Goal: Task Accomplishment & Management: Use online tool/utility

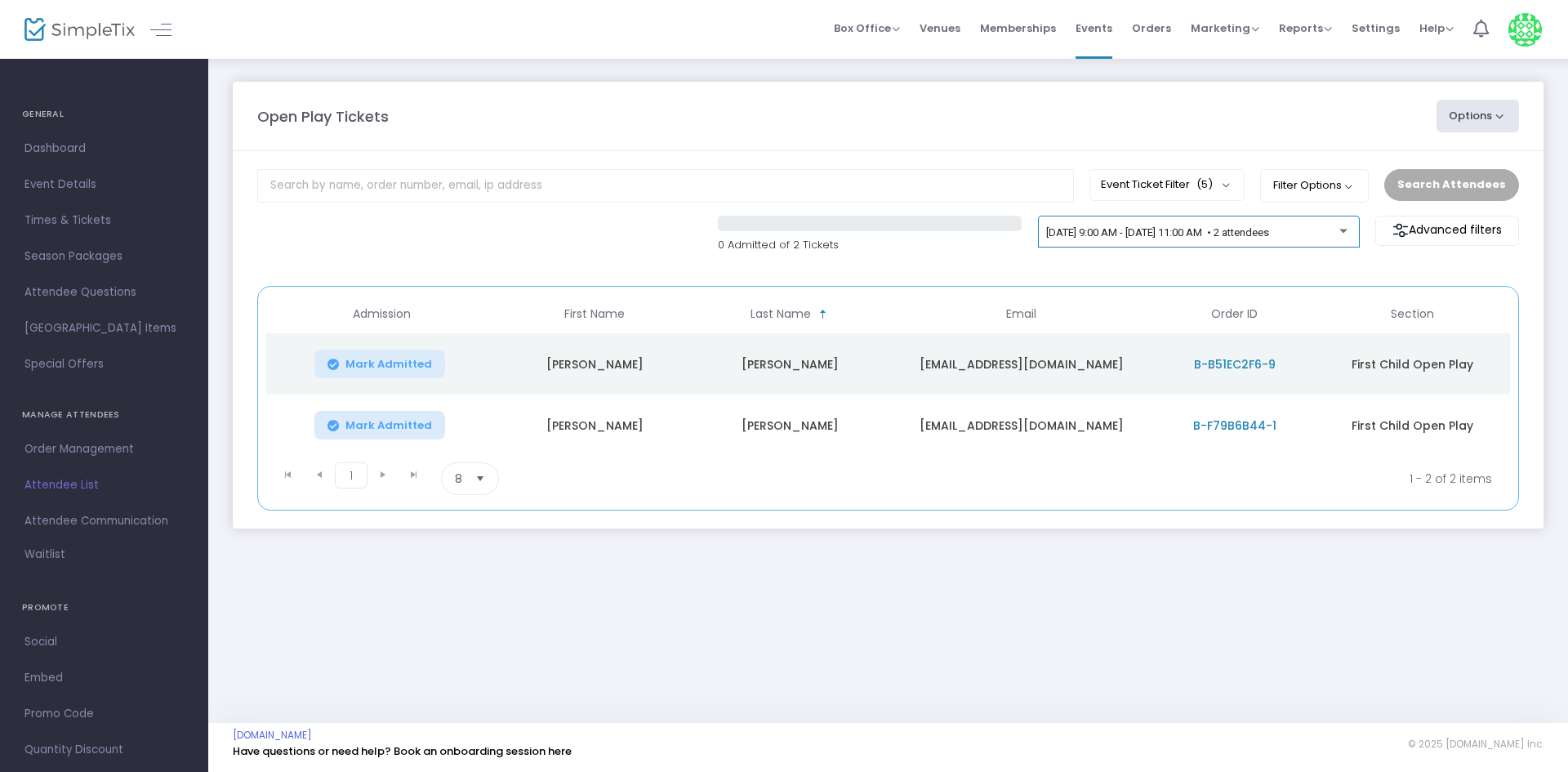
click at [1185, 229] on span "9/24/2025 @ 9:00 AM - 9/24/2025 @ 11:00 AM • 2 attendees" at bounding box center [1157, 232] width 223 height 12
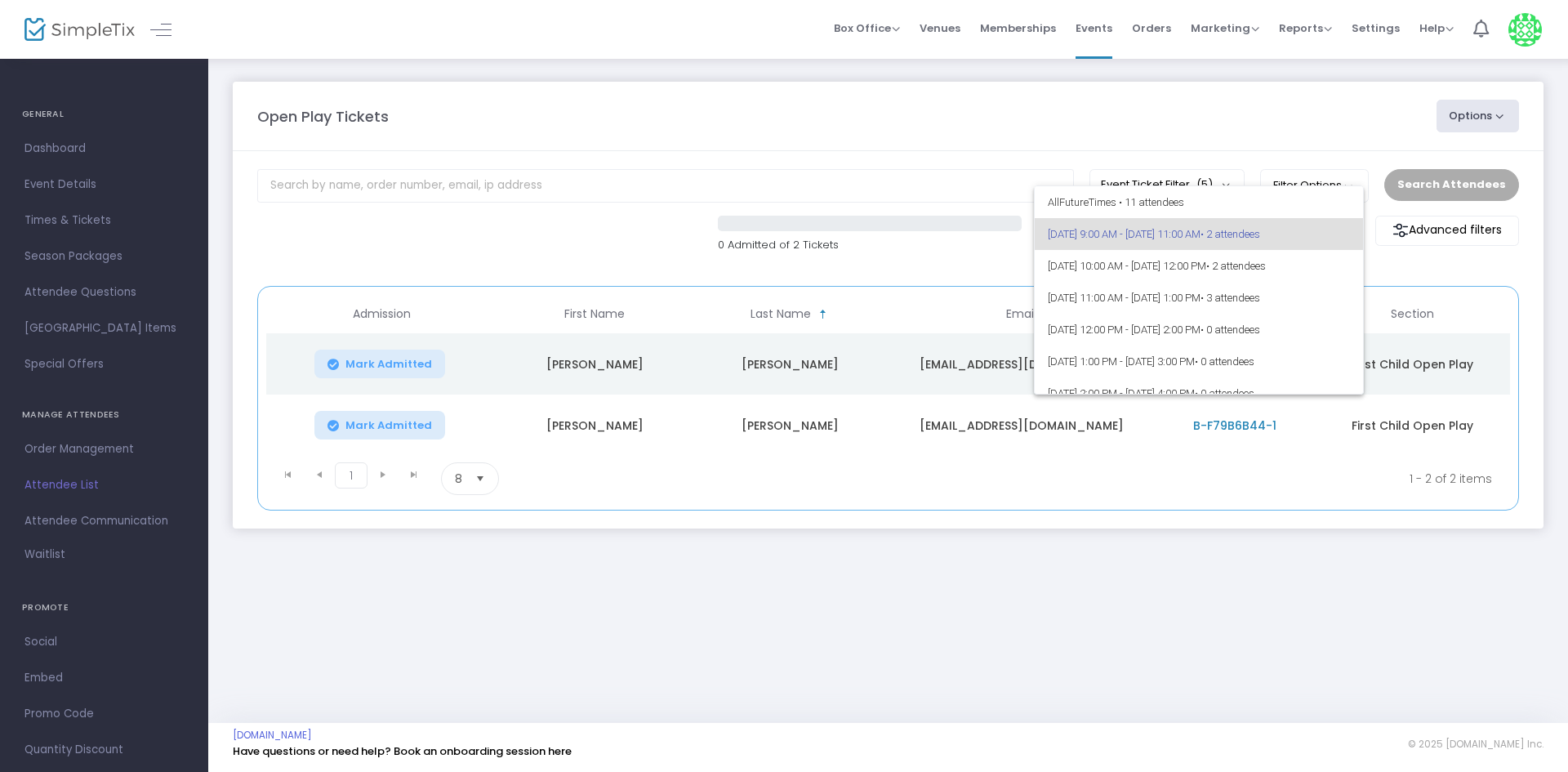
click at [1020, 122] on div at bounding box center [784, 386] width 1568 height 772
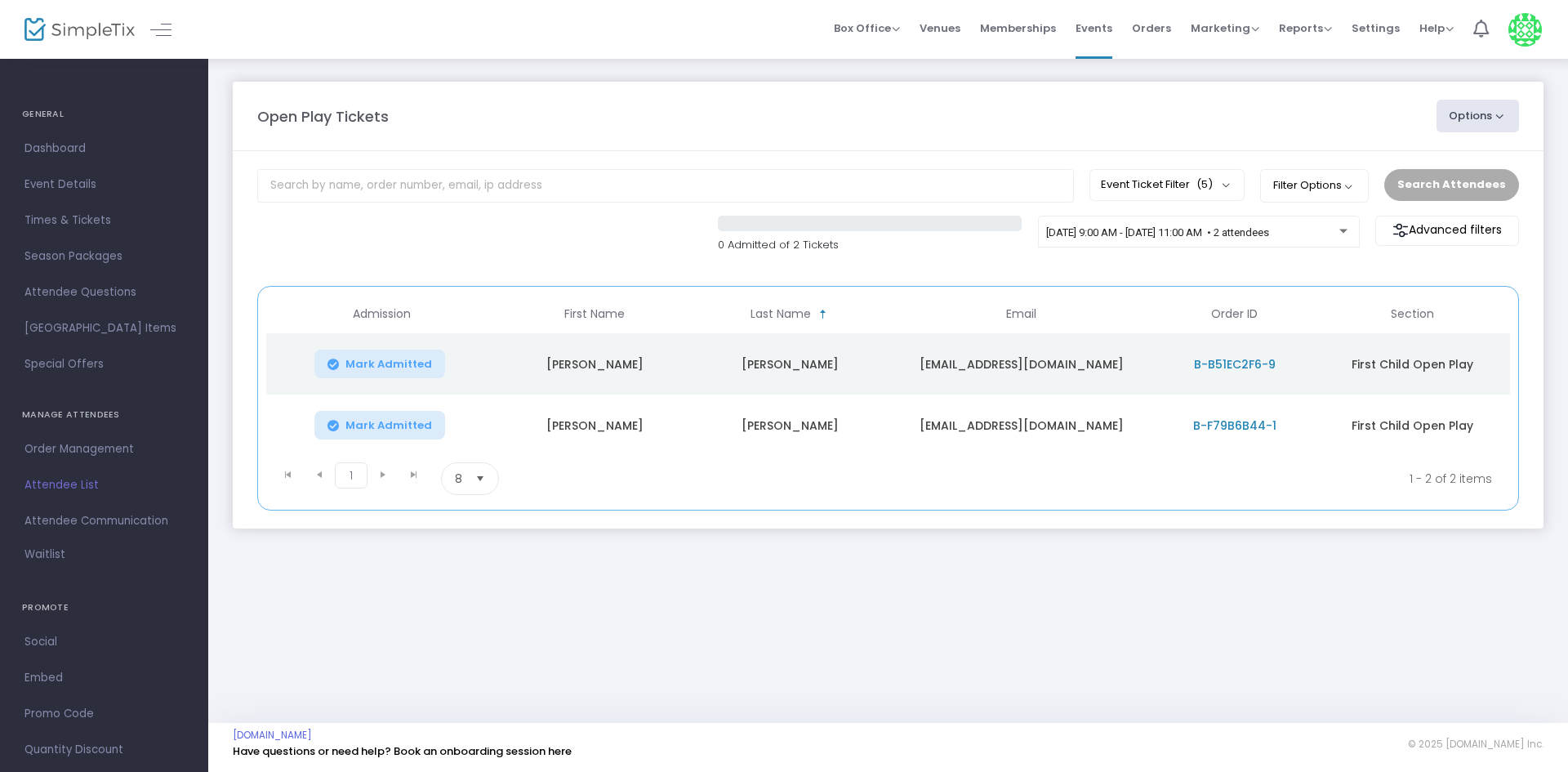
click at [369, 370] on span "Mark Admitted" at bounding box center [388, 364] width 87 height 13
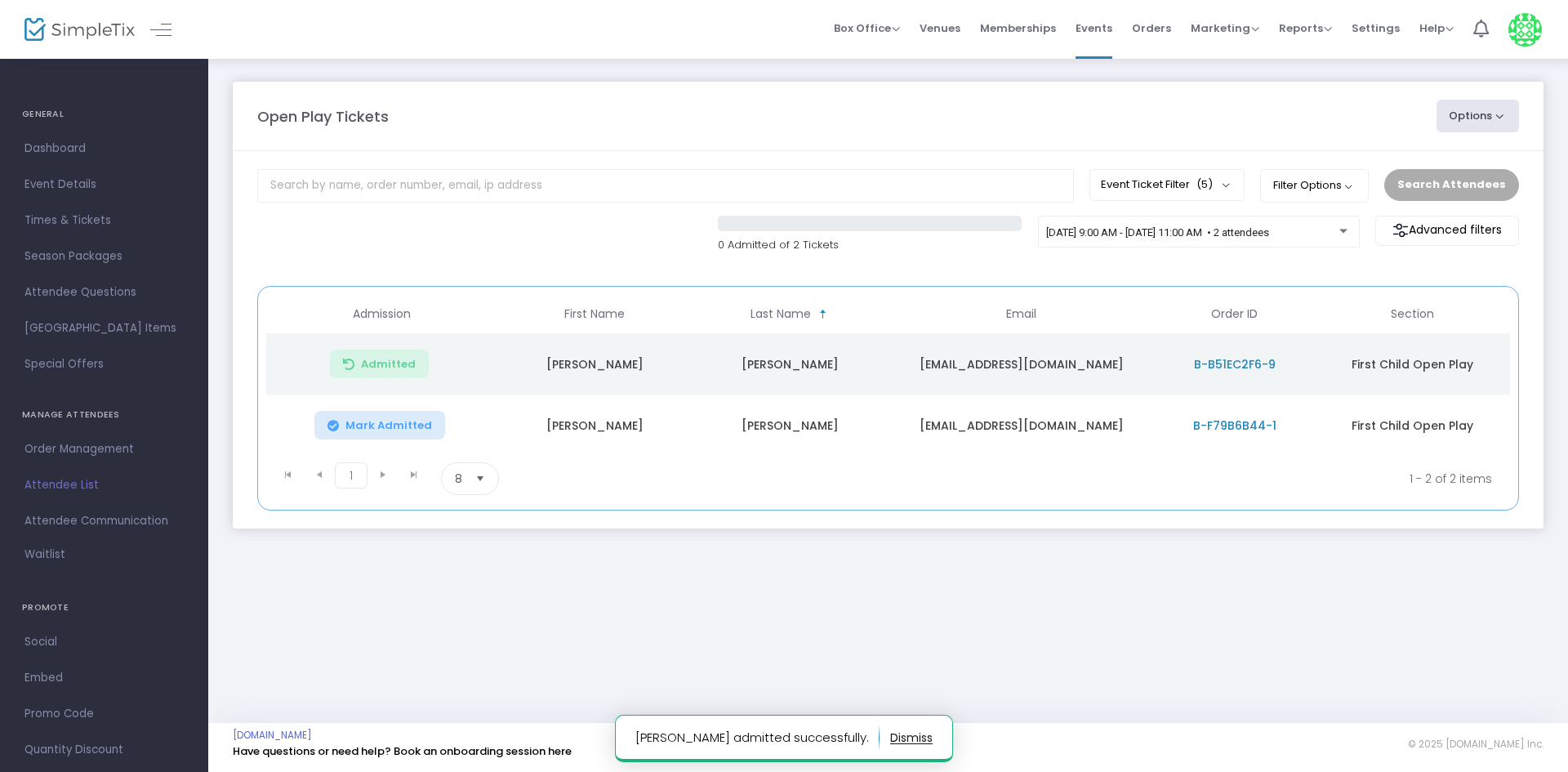
click at [592, 356] on td "[PERSON_NAME]" at bounding box center [595, 364] width 196 height 61
click at [592, 356] on td "Tara" at bounding box center [595, 364] width 196 height 61
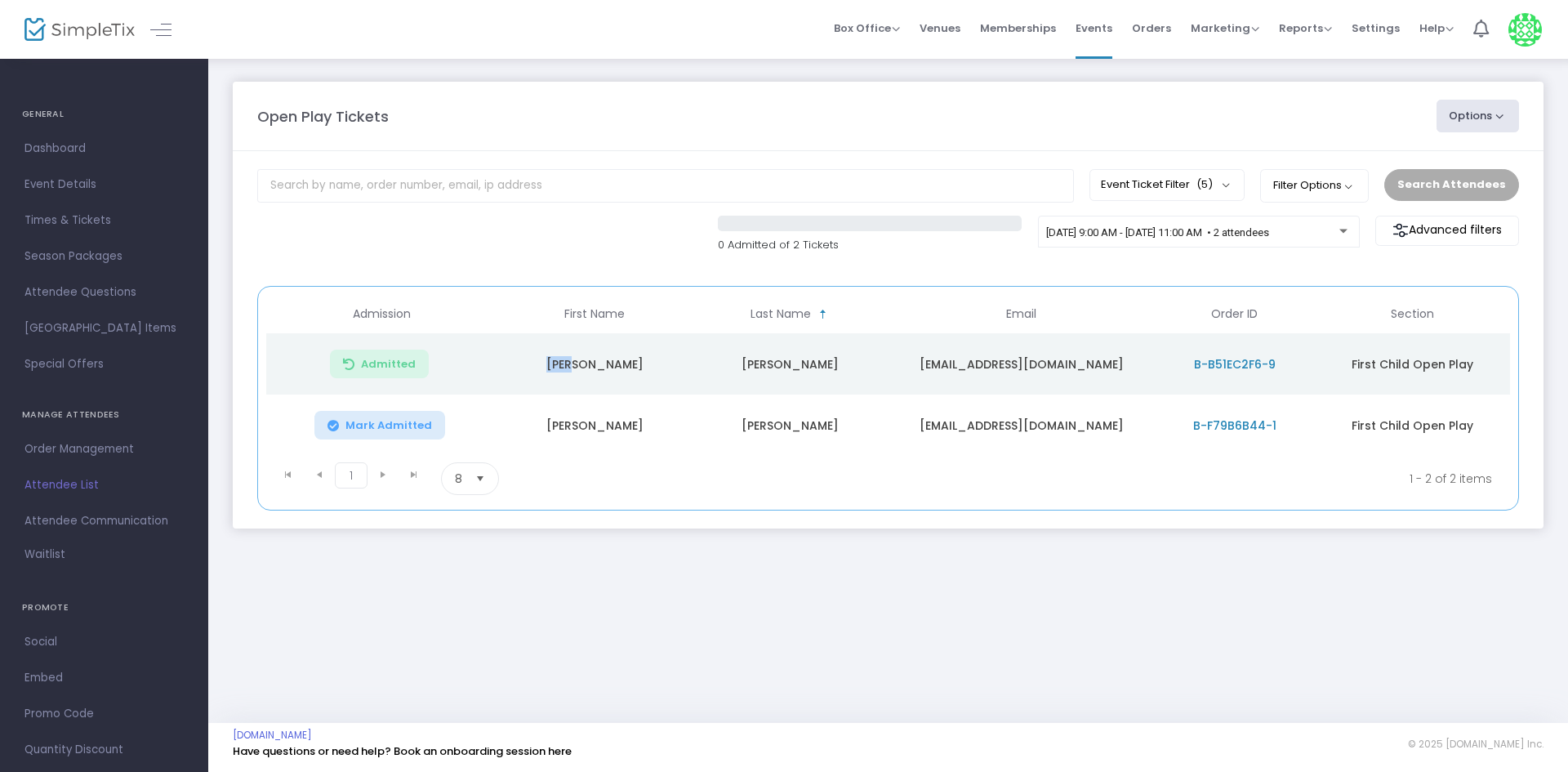
copy td "[PERSON_NAME]"
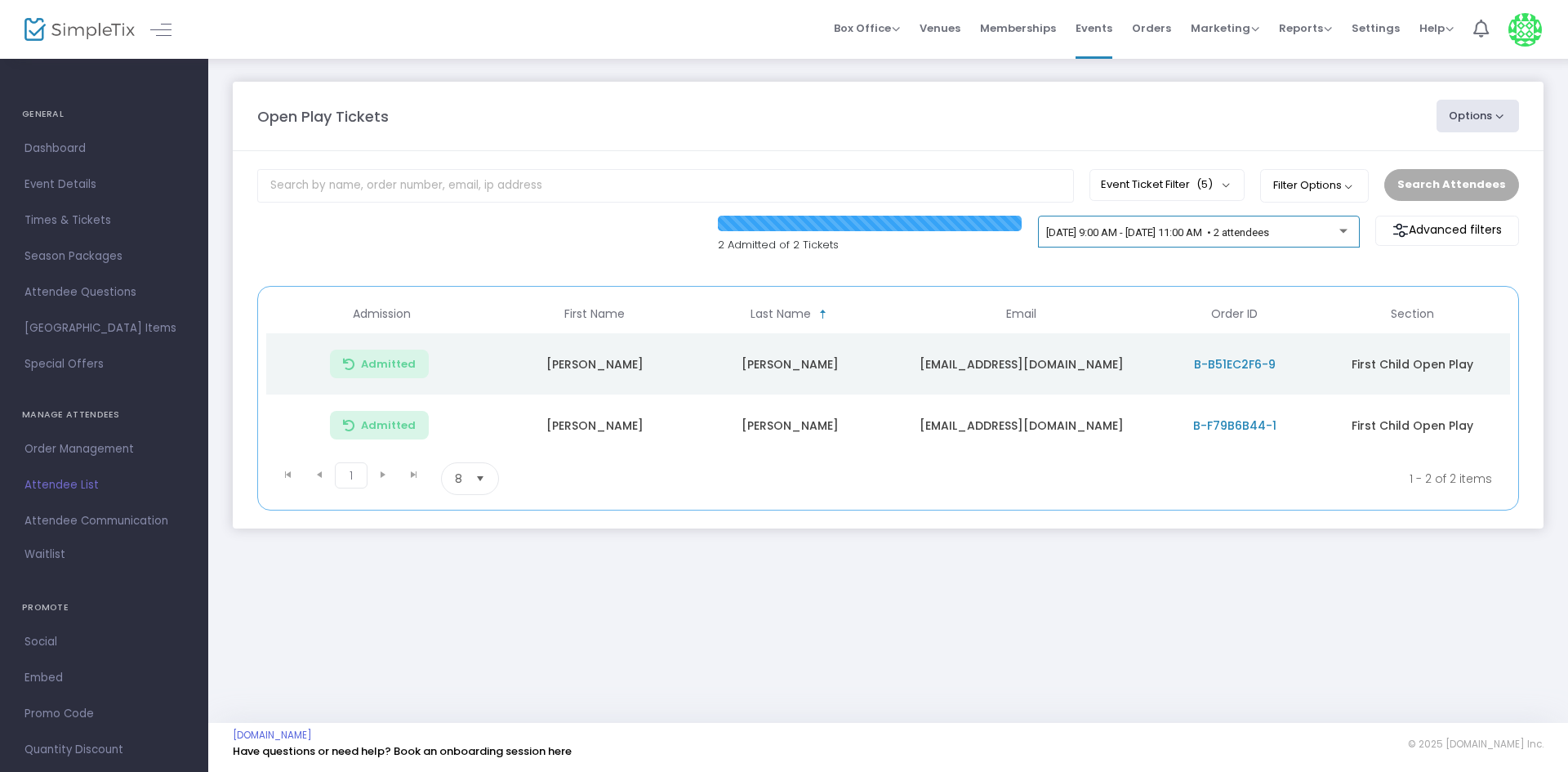
click at [1193, 225] on div "[DATE] 9:00 AM - [DATE] 11:00 AM • 2 attendees" at bounding box center [1198, 235] width 304 height 23
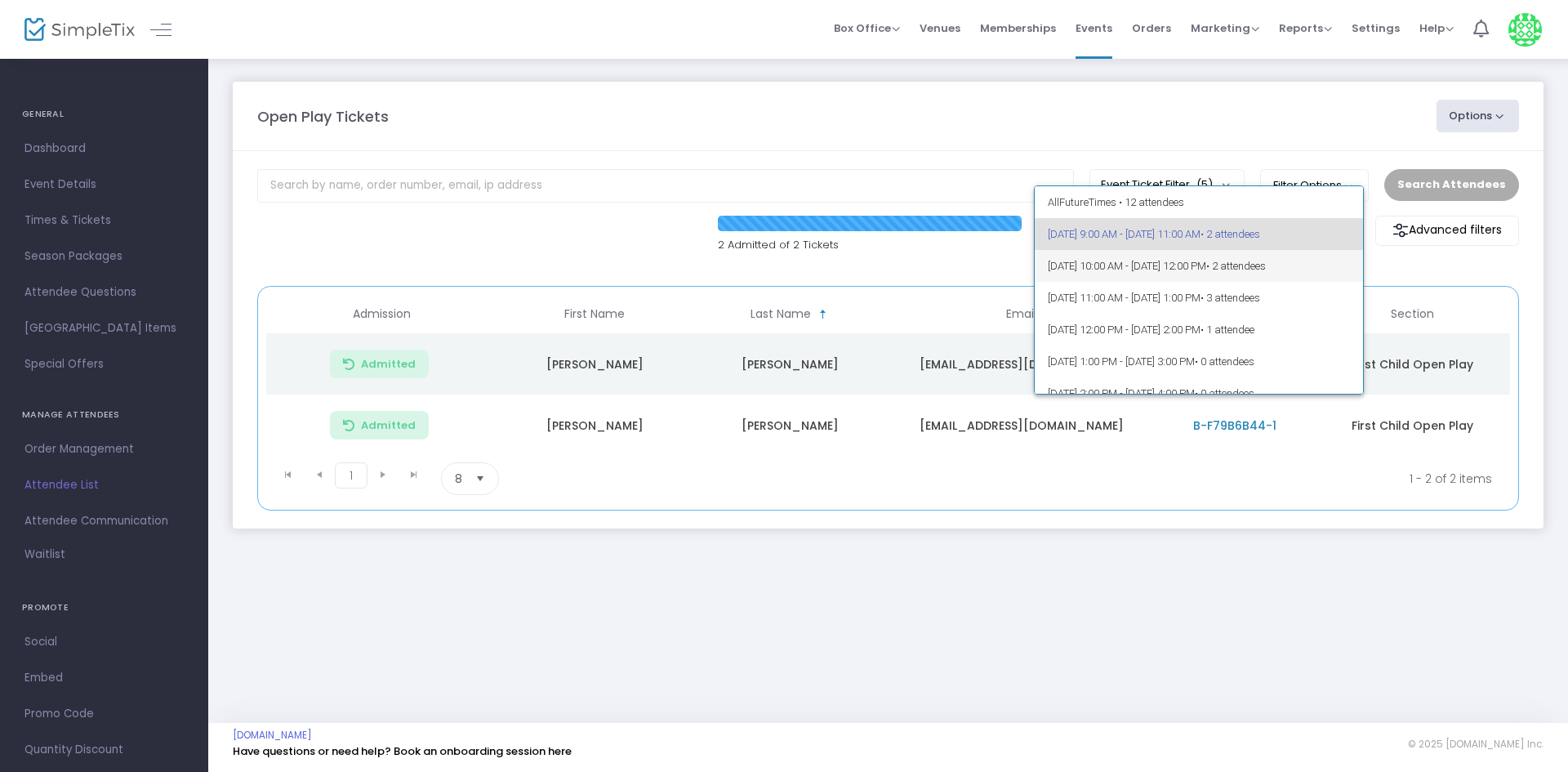
click at [1205, 257] on span "9/24/2025 @ 10:00 AM - 9/24/2025 @ 12:00 PM • 2 attendees" at bounding box center [1198, 265] width 303 height 32
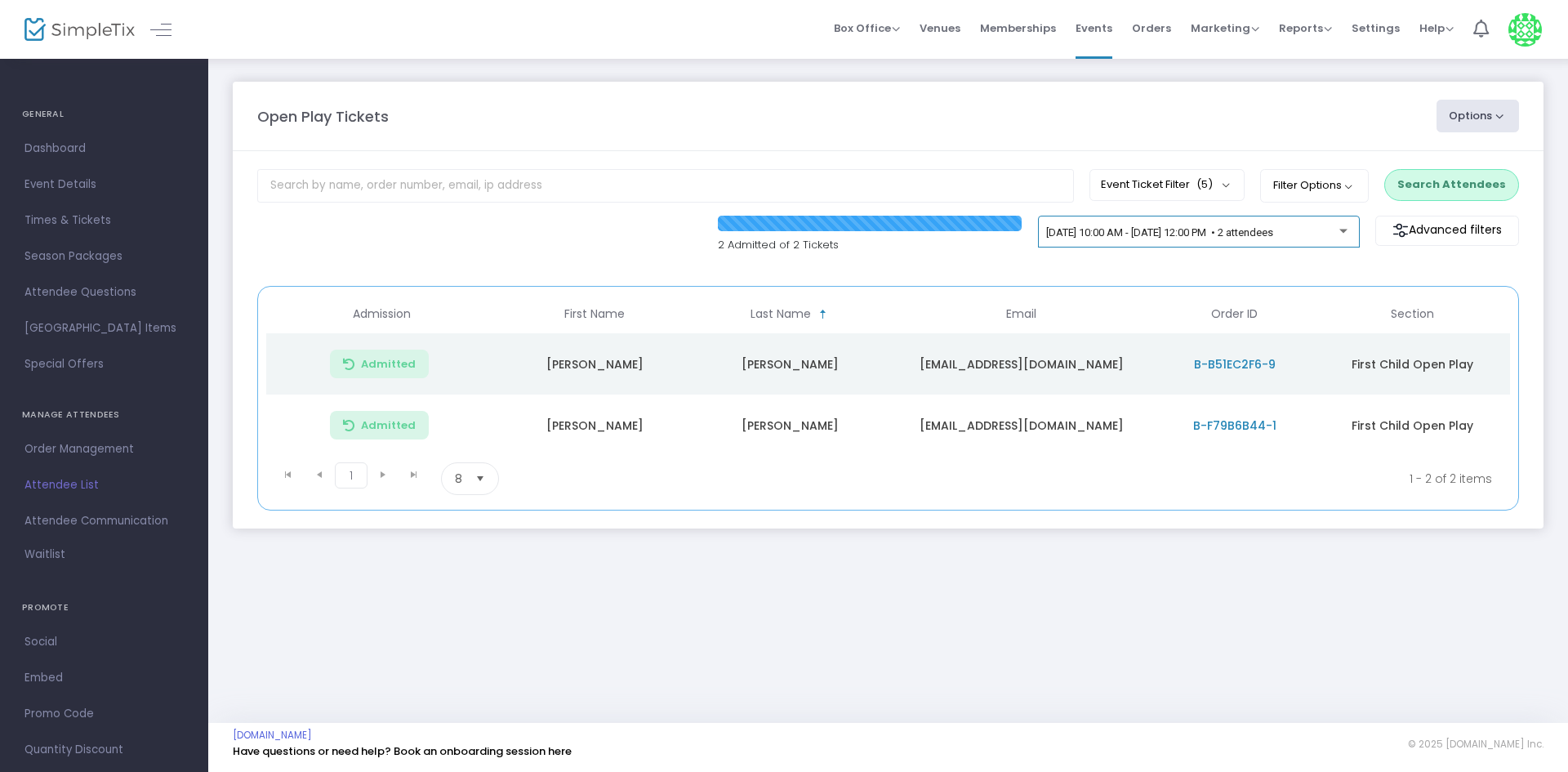
click at [1156, 219] on div "9/24/2025 @ 10:00 AM - 9/24/2025 @ 12:00 PM • 2 attendees" at bounding box center [1199, 232] width 322 height 33
click at [1179, 229] on span "[DATE] 9:00 AM - [DATE] 11:00 AM • 2 attendees" at bounding box center [1157, 232] width 223 height 12
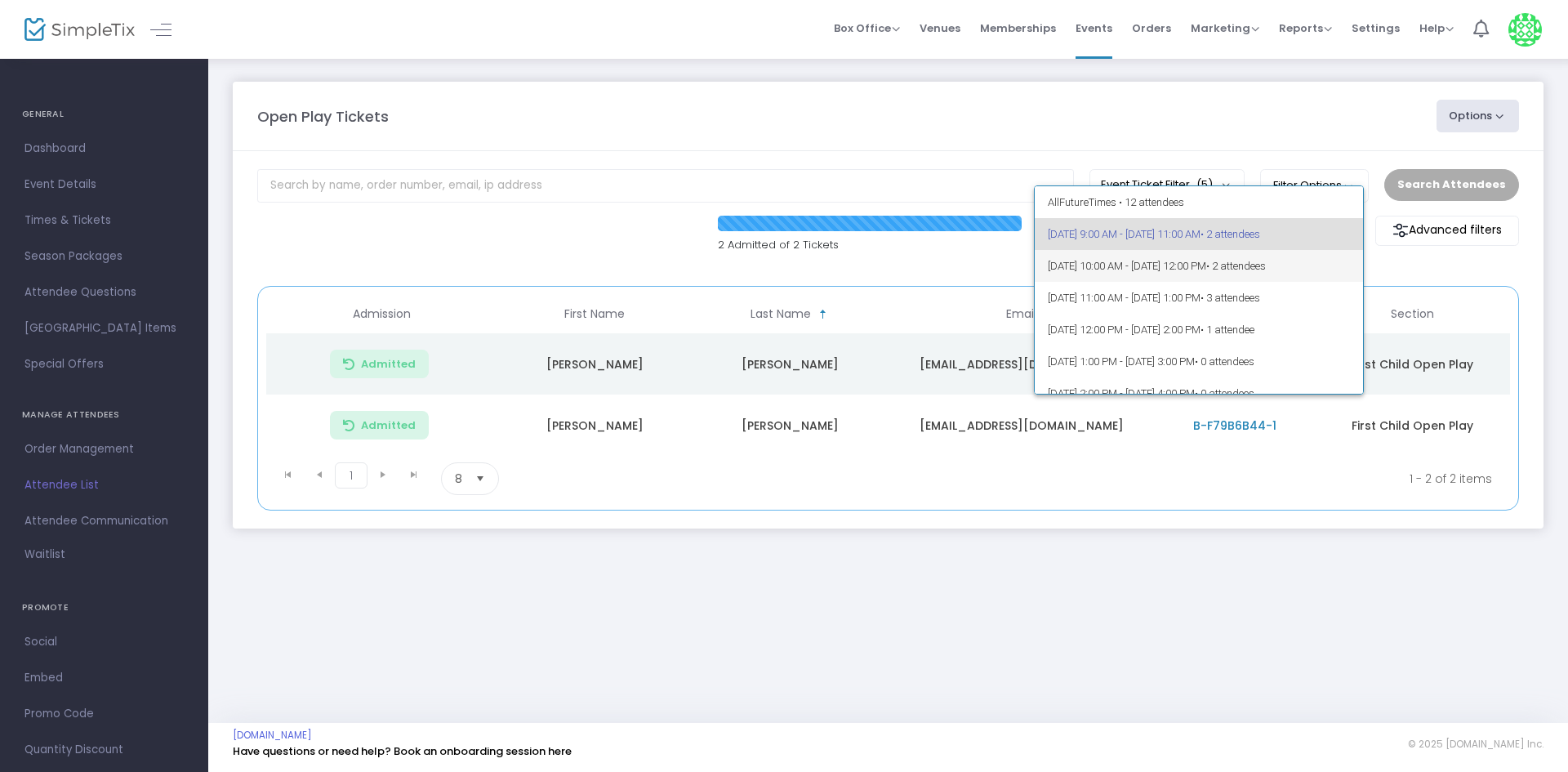
click at [1177, 255] on span "[DATE] 10:00 AM - [DATE] 12:00 PM • 2 attendees" at bounding box center [1198, 265] width 303 height 32
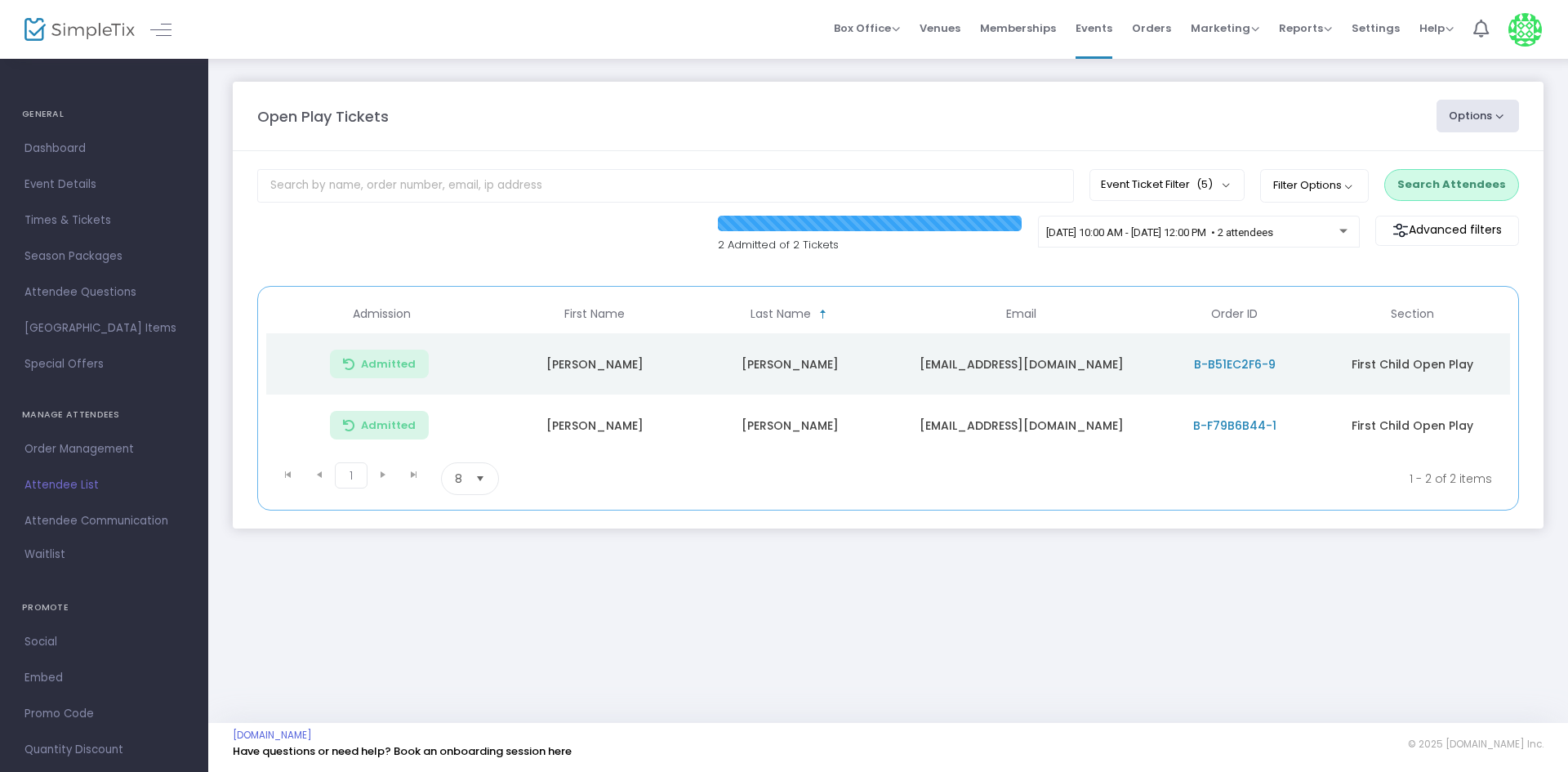
drag, startPoint x: 831, startPoint y: 254, endPoint x: 873, endPoint y: 294, distance: 58.0
click at [830, 257] on div "2 Admitted of 2 Tickets 9/24/2025 @ 10:00 AM - 9/24/2025 @ 12:00 PM • 2 attende…" at bounding box center [888, 243] width 1278 height 55
drag, startPoint x: 1007, startPoint y: 356, endPoint x: 1013, endPoint y: 562, distance: 206.1
click at [1000, 377] on td "[EMAIL_ADDRESS][DOMAIN_NAME]" at bounding box center [1021, 364] width 266 height 61
click at [373, 473] on kendo-pager-next-buttons at bounding box center [399, 478] width 62 height 33
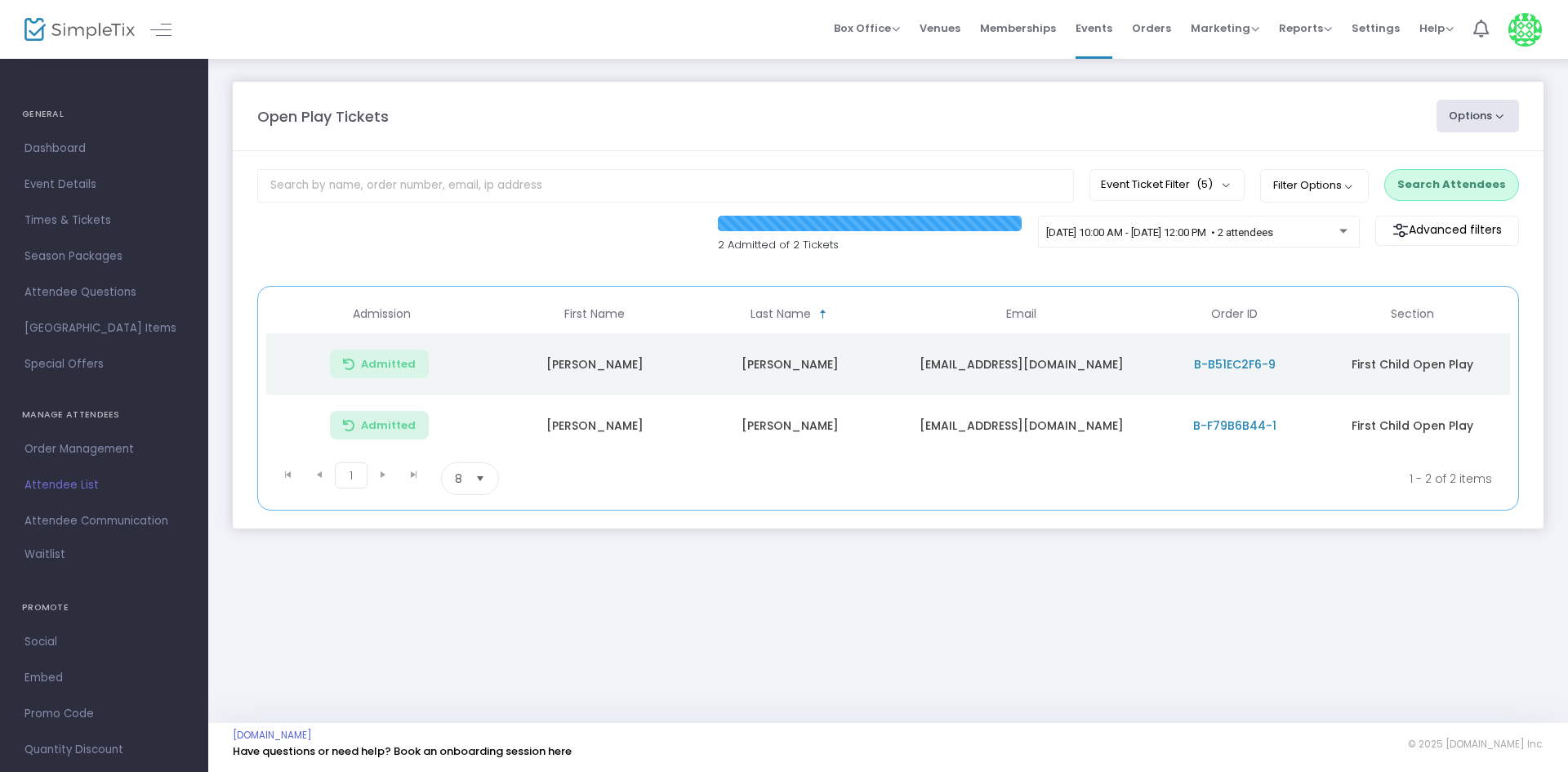
click at [418, 484] on kendo-pager-next-buttons at bounding box center [399, 478] width 62 height 33
drag, startPoint x: 502, startPoint y: 474, endPoint x: 490, endPoint y: 474, distance: 12.0
click at [493, 474] on kendo-pager-page-sizes "8 items per page" at bounding box center [539, 478] width 196 height 33
click at [481, 477] on span "Select" at bounding box center [480, 479] width 27 height 27
click at [482, 537] on li "25" at bounding box center [469, 544] width 57 height 33
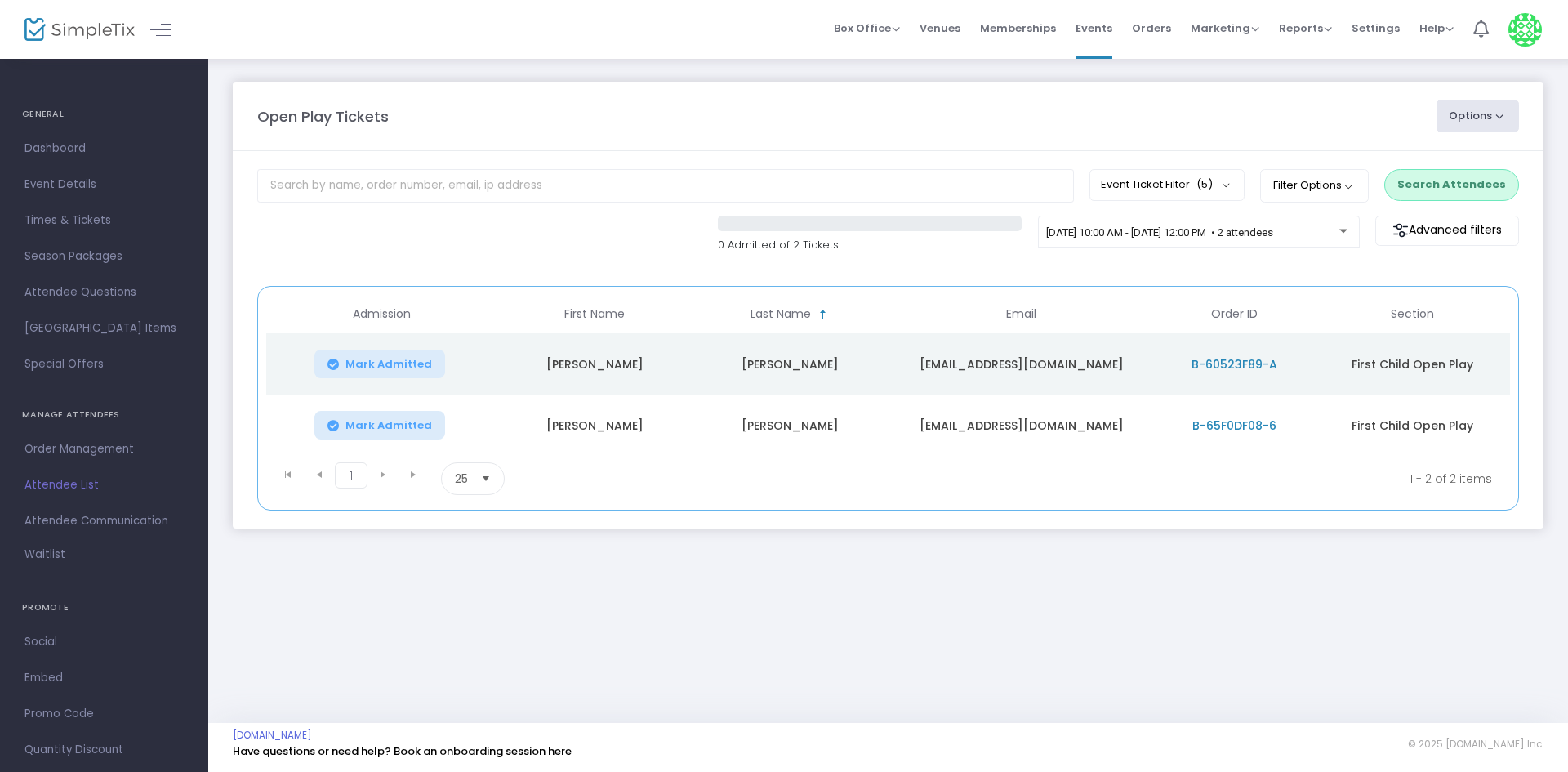
click at [389, 359] on span "Mark Admitted" at bounding box center [388, 364] width 87 height 13
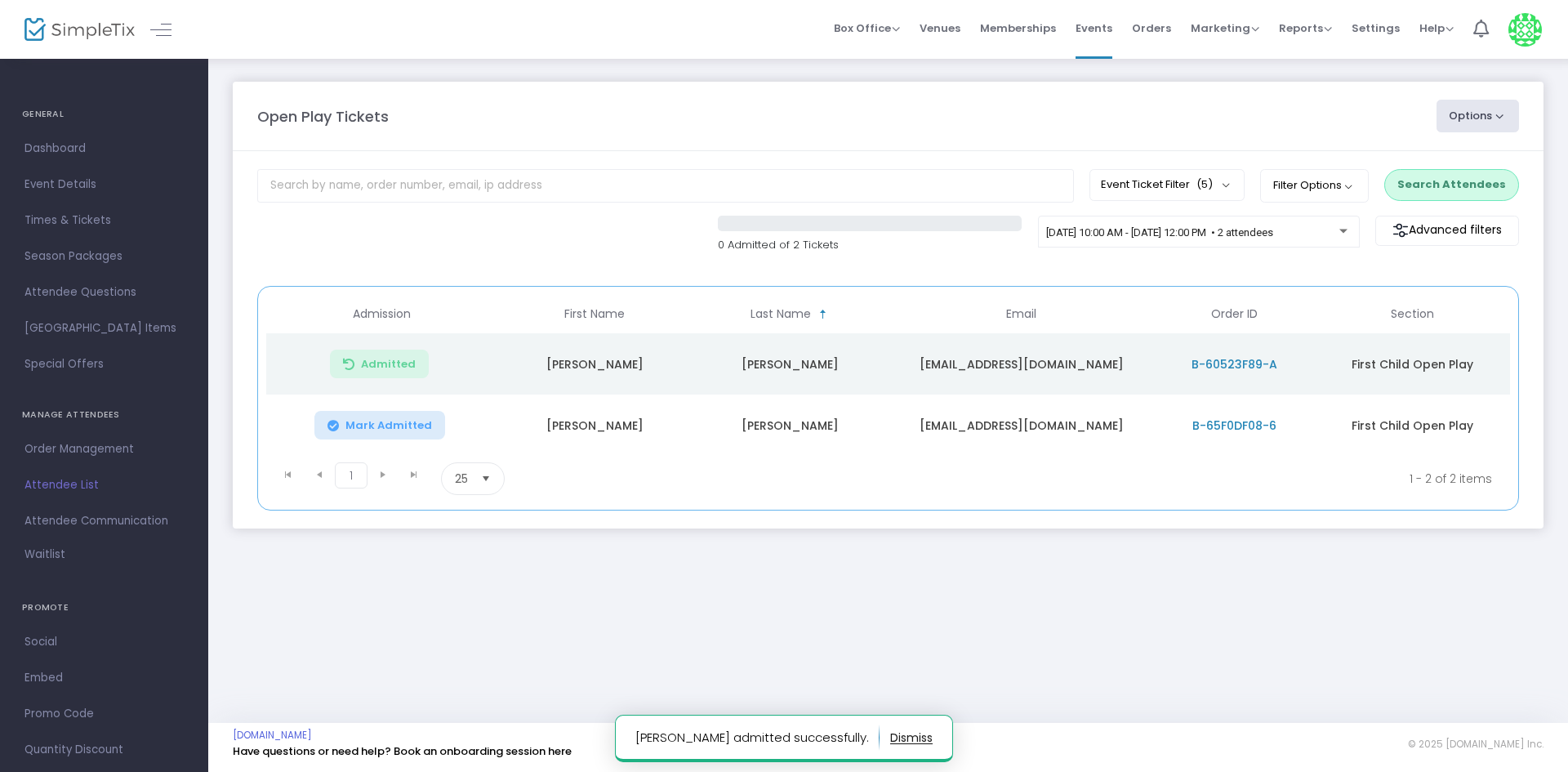
click at [403, 427] on span "Mark Admitted" at bounding box center [388, 426] width 87 height 13
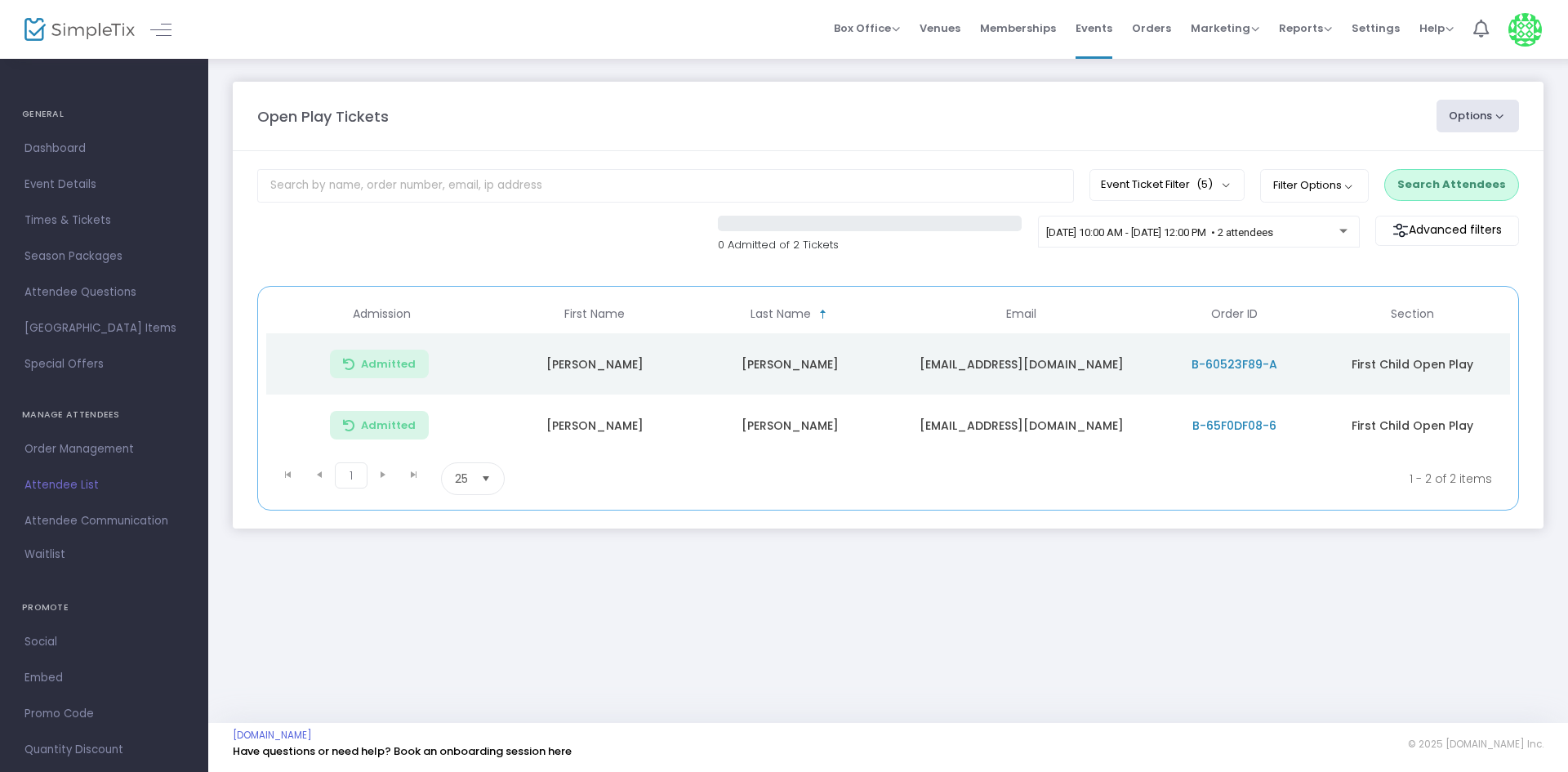
click at [589, 369] on td "Kate" at bounding box center [595, 364] width 196 height 61
copy td "Kate"
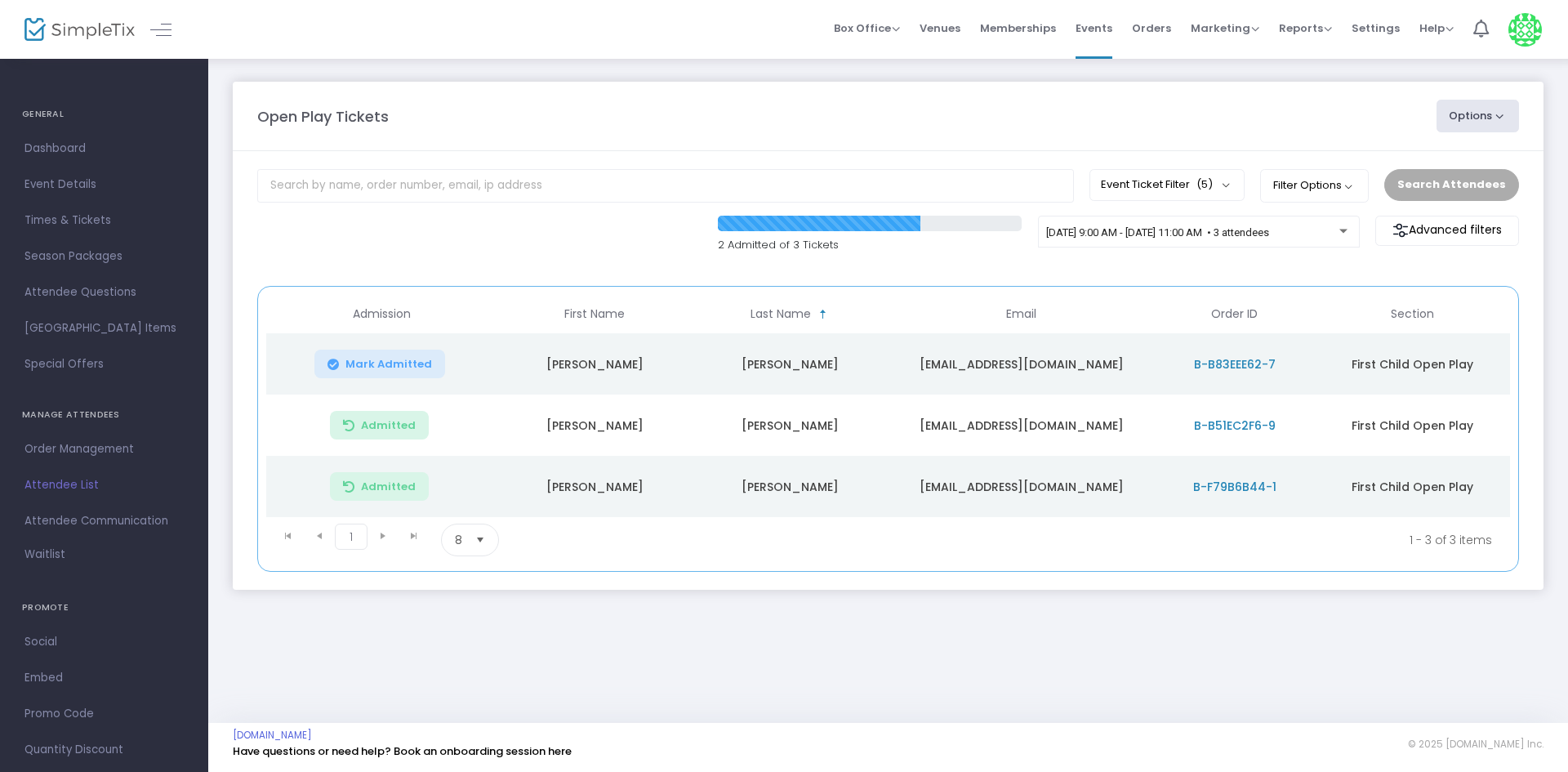
click at [377, 356] on button "Mark Admitted" at bounding box center [380, 363] width 130 height 29
click at [1111, 219] on div "[DATE] 9:00 AM - [DATE] 11:00 AM • 3 attendees" at bounding box center [1199, 232] width 322 height 33
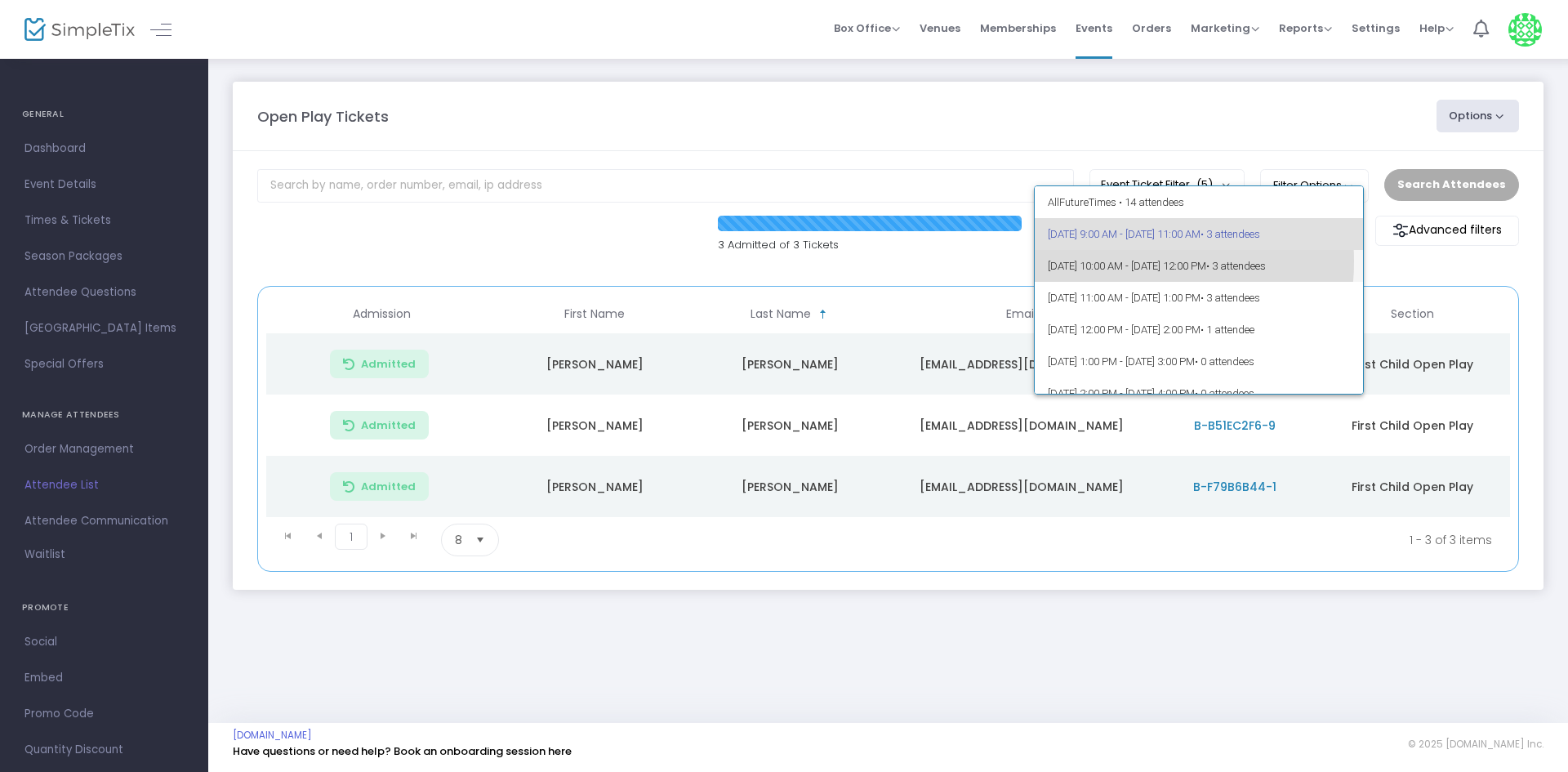
click at [1109, 262] on span "[DATE] 10:00 AM - [DATE] 12:00 PM • 3 attendees" at bounding box center [1198, 265] width 303 height 32
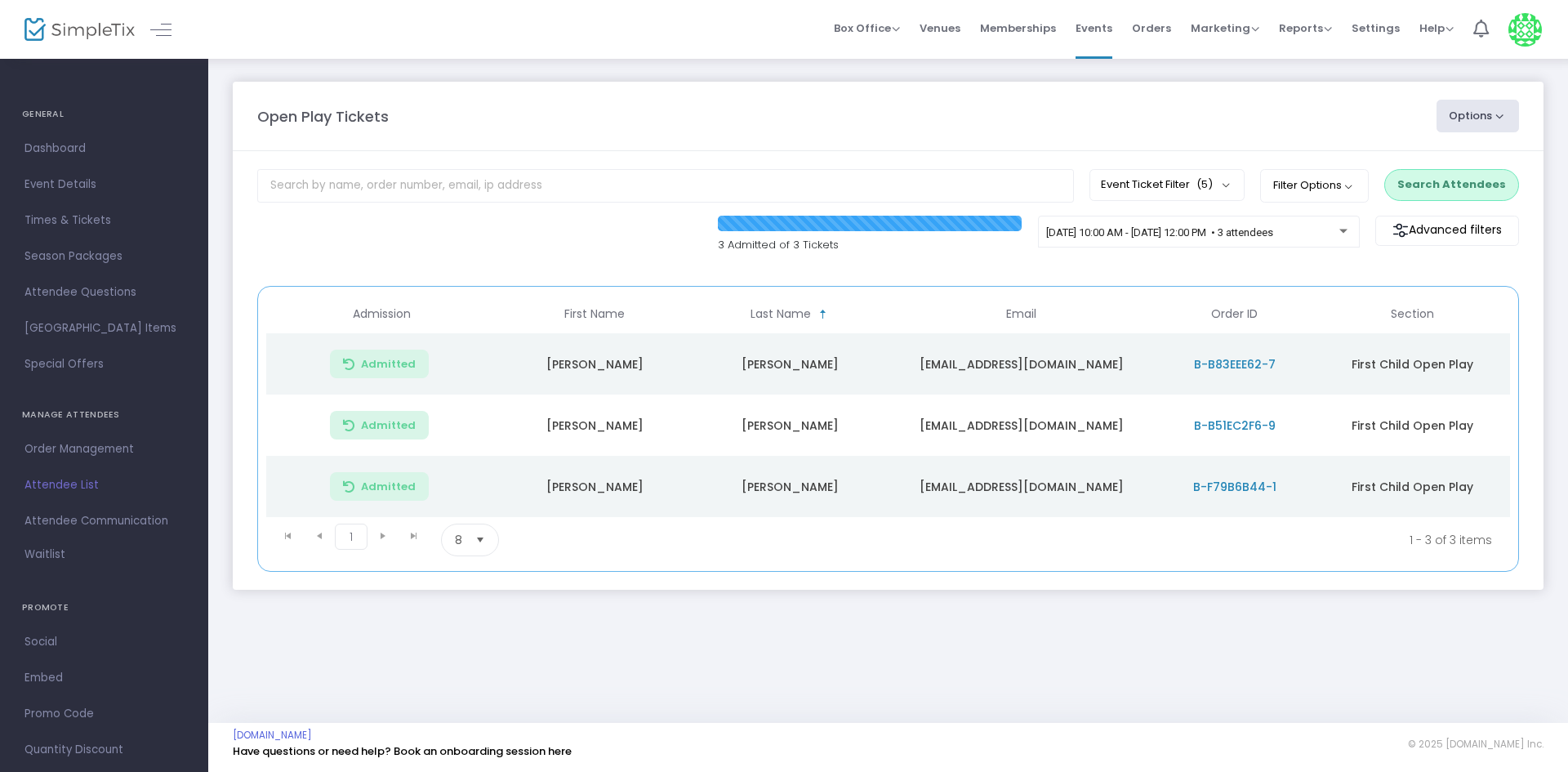
click at [1452, 190] on button "Search Attendees" at bounding box center [1452, 184] width 135 height 31
click at [1443, 169] on div "Search Attendees" at bounding box center [1451, 184] width 150 height 31
click at [1241, 228] on span "[DATE] 9:00 AM - [DATE] 11:00 AM • 3 attendees" at bounding box center [1157, 232] width 223 height 12
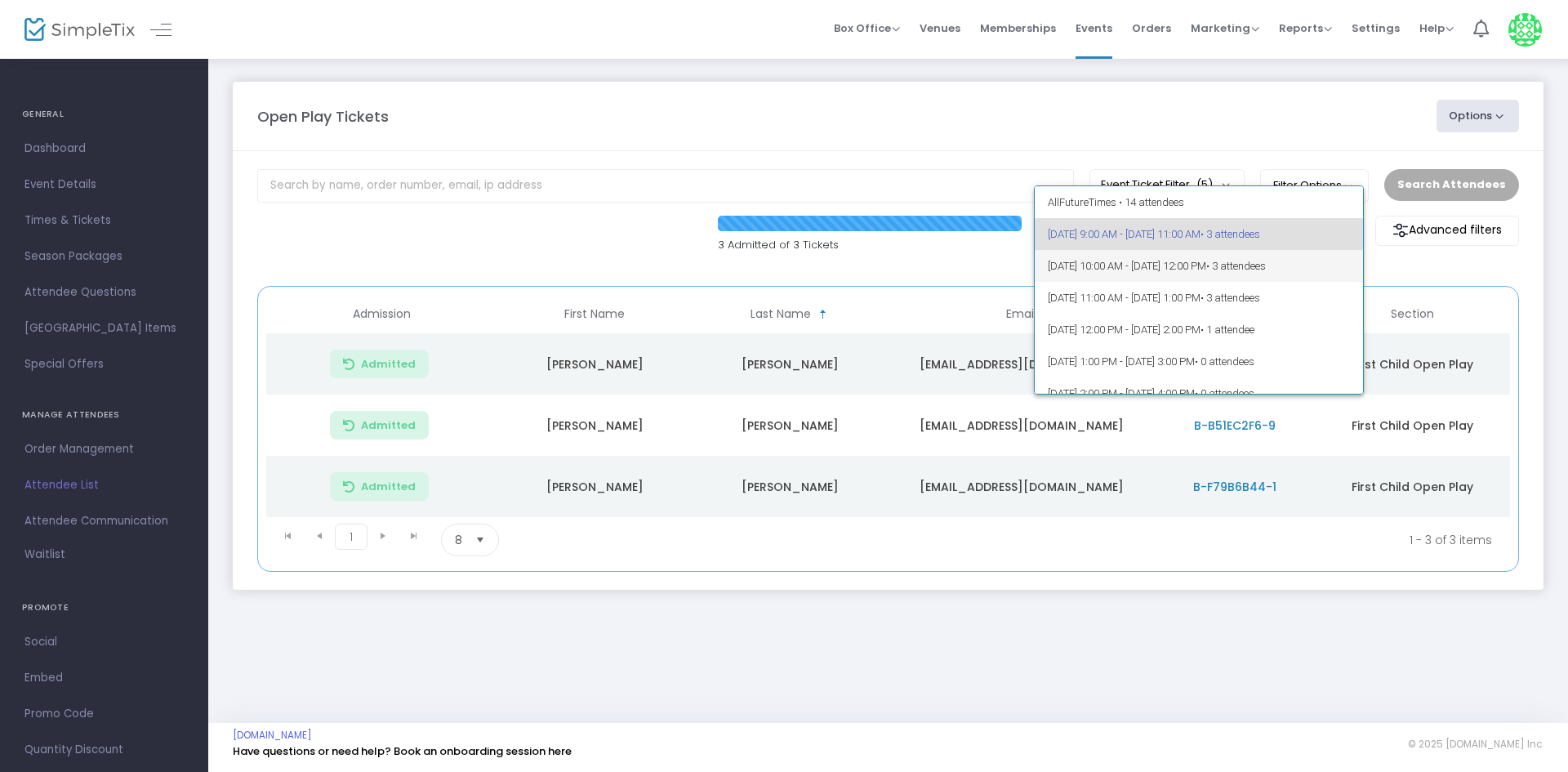
click at [1232, 261] on span "[DATE] 10:00 AM - [DATE] 12:00 PM • 3 attendees" at bounding box center [1198, 265] width 303 height 32
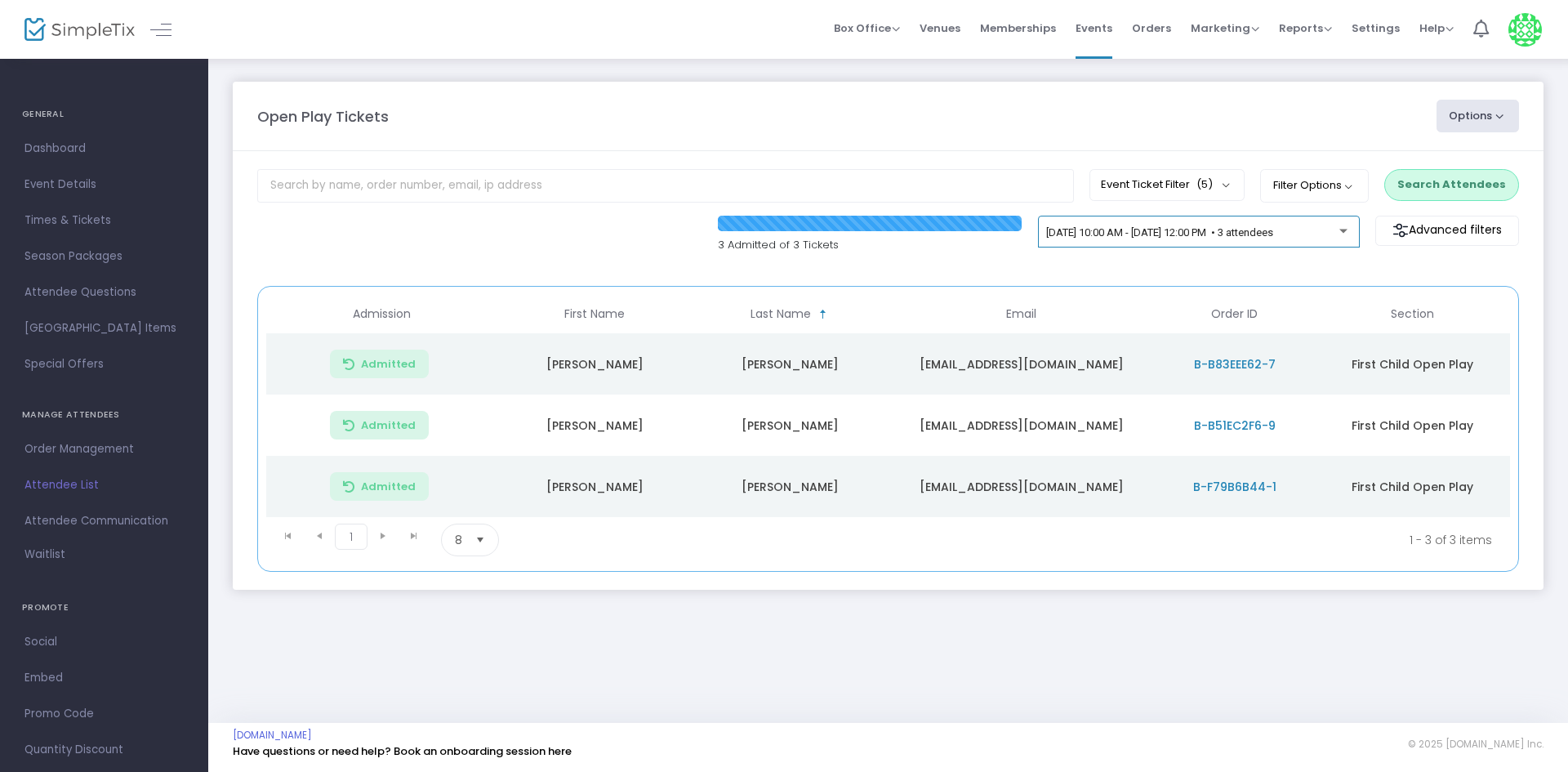
click at [1341, 241] on div "[DATE] 10:00 AM - [DATE] 12:00 PM • 3 attendees" at bounding box center [1198, 235] width 304 height 23
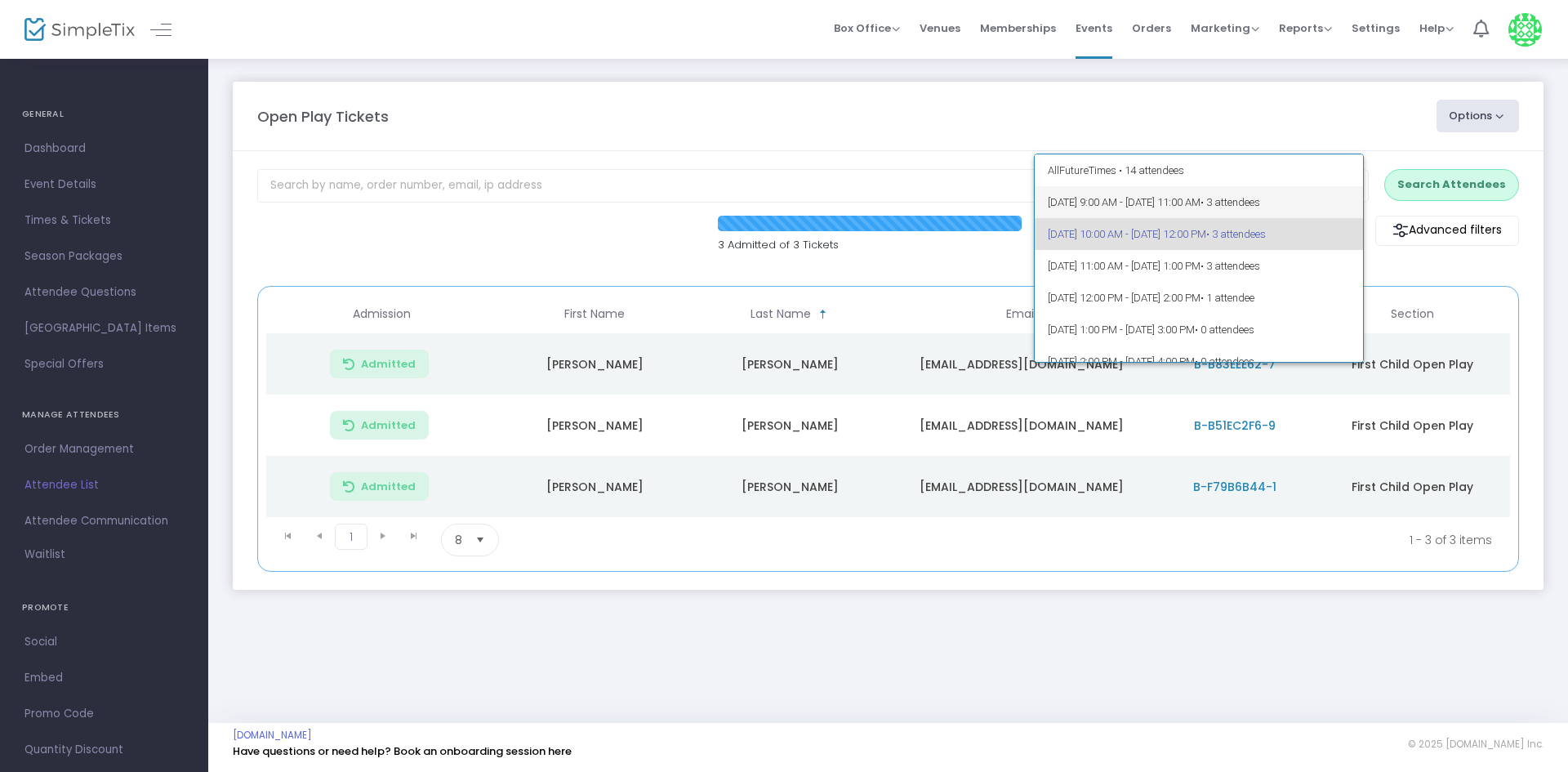
click at [1211, 204] on span "9/24/2025 @ 9:00 AM - 9/24/2025 @ 11:00 AM • 3 attendees" at bounding box center [1198, 202] width 303 height 32
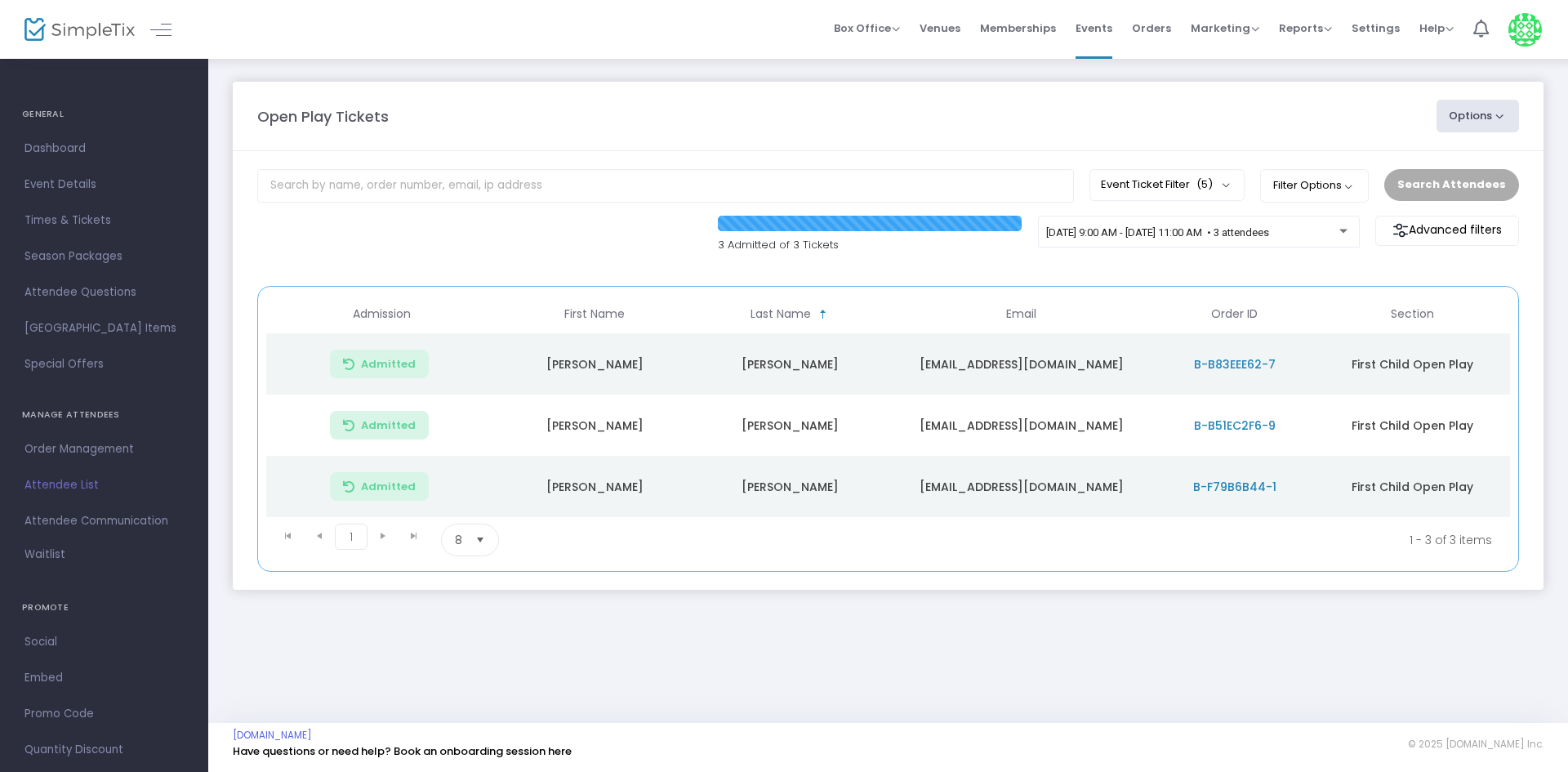
click at [455, 546] on span "8" at bounding box center [459, 540] width 7 height 17
click at [475, 607] on li "25" at bounding box center [469, 605] width 57 height 33
click at [1269, 229] on span "[DATE] 9:00 AM - [DATE] 11:00 AM • 3 attendees" at bounding box center [1157, 232] width 223 height 12
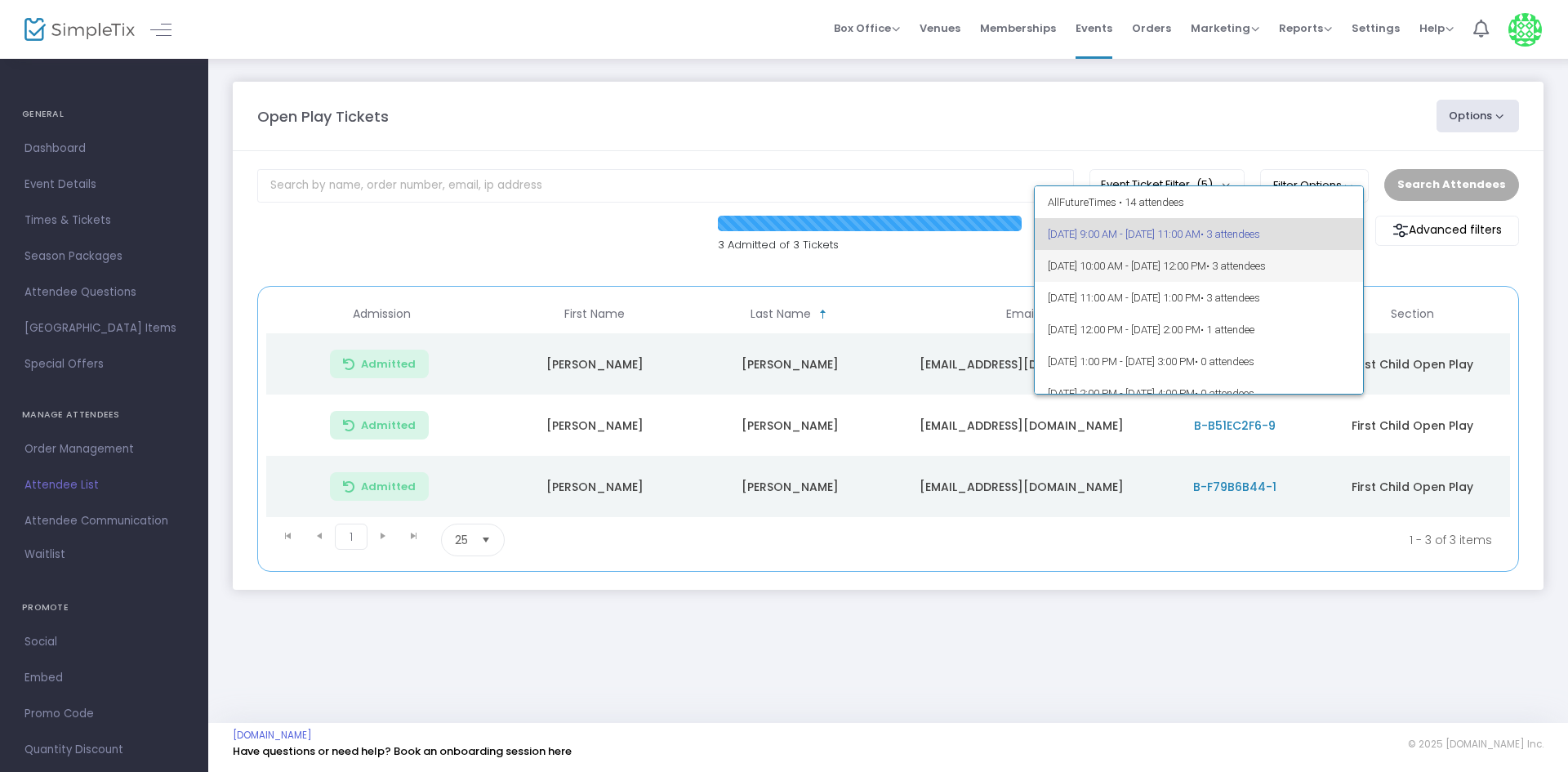
click at [1313, 277] on span "[DATE] 10:00 AM - [DATE] 12:00 PM • 3 attendees" at bounding box center [1198, 265] width 303 height 32
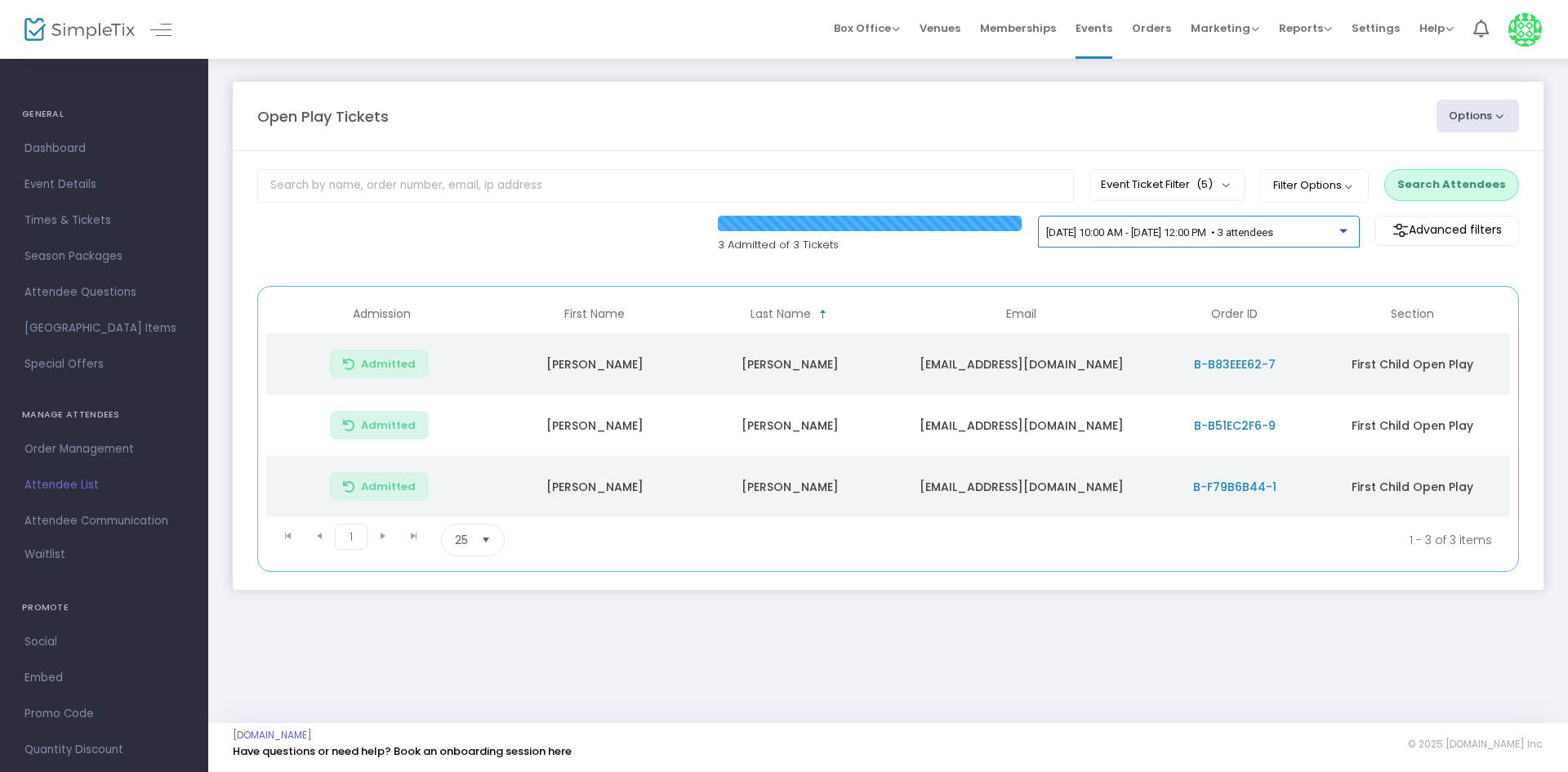
click at [1273, 227] on span "[DATE] 10:00 AM - [DATE] 12:00 PM • 3 attendees" at bounding box center [1160, 232] width 227 height 12
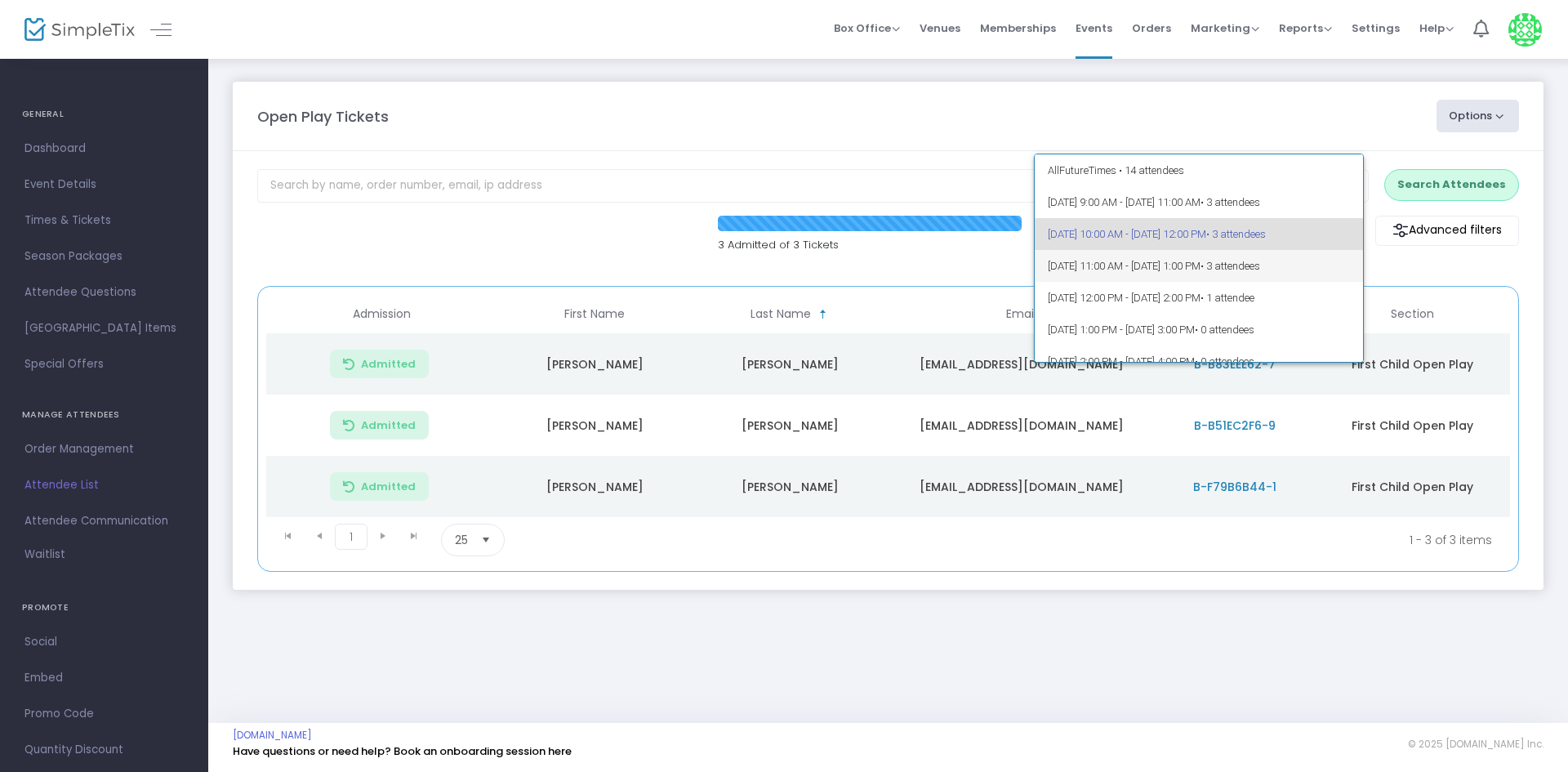
click at [1260, 263] on span "• 3 attendees" at bounding box center [1230, 265] width 60 height 12
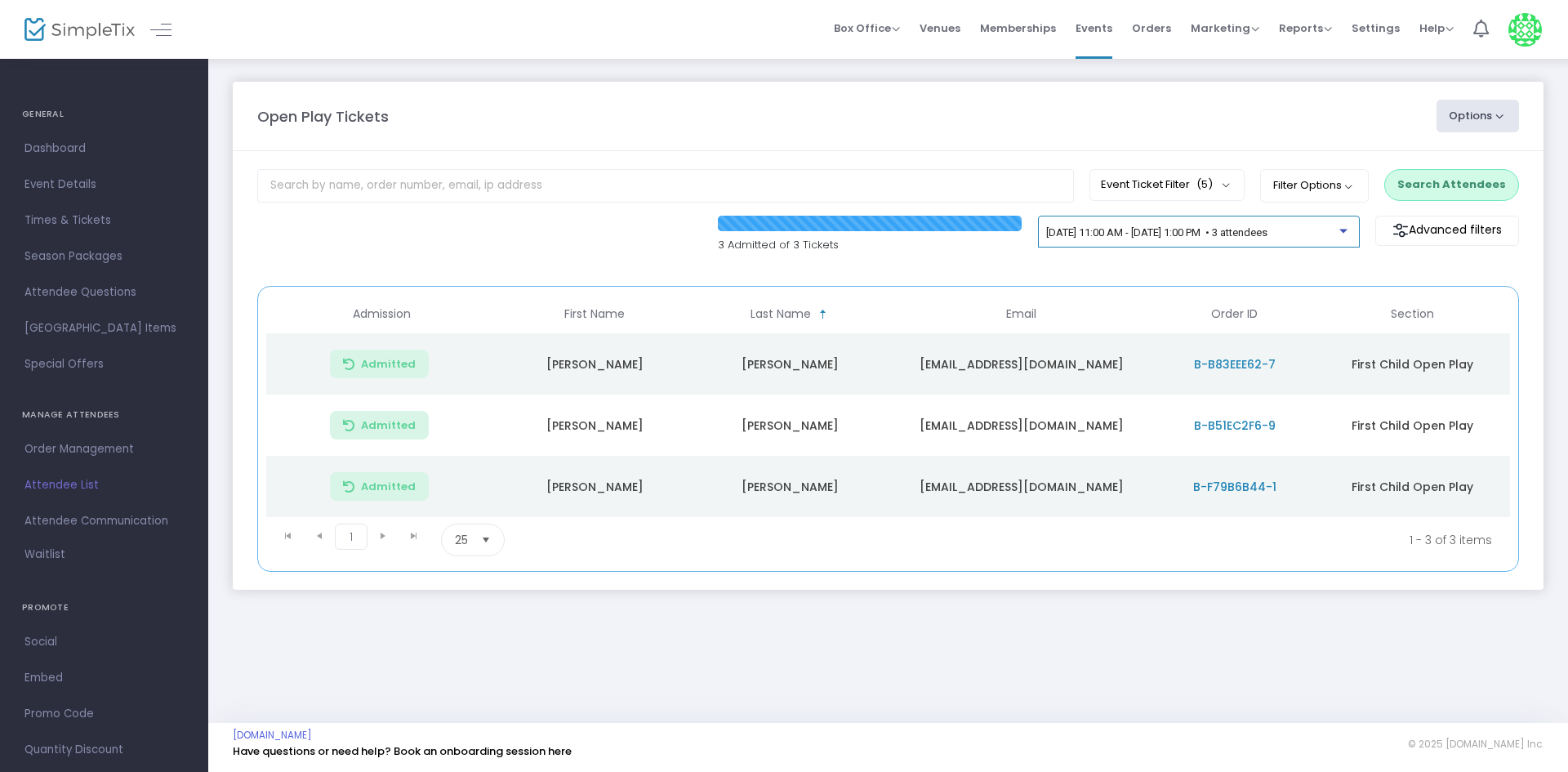
click at [1338, 222] on div "[DATE] 11:00 AM - [DATE] 1:00 PM • 3 attendees" at bounding box center [1199, 232] width 322 height 33
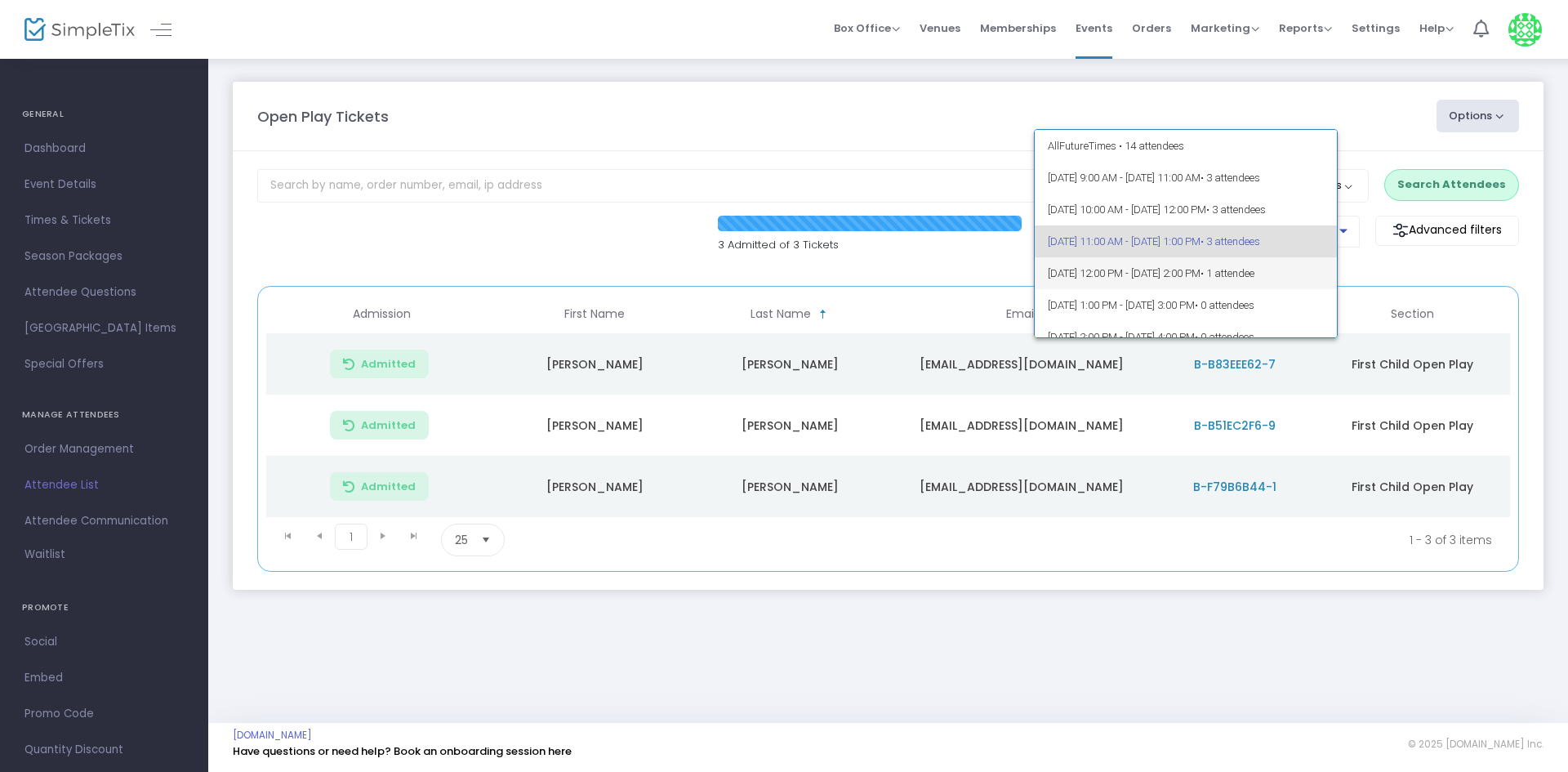
scroll to position [7, 0]
click at [1292, 256] on span "9/24/2025 @ 12:00 PM - 9/24/2025 @ 2:00 PM • 1 attendee" at bounding box center [1198, 265] width 303 height 32
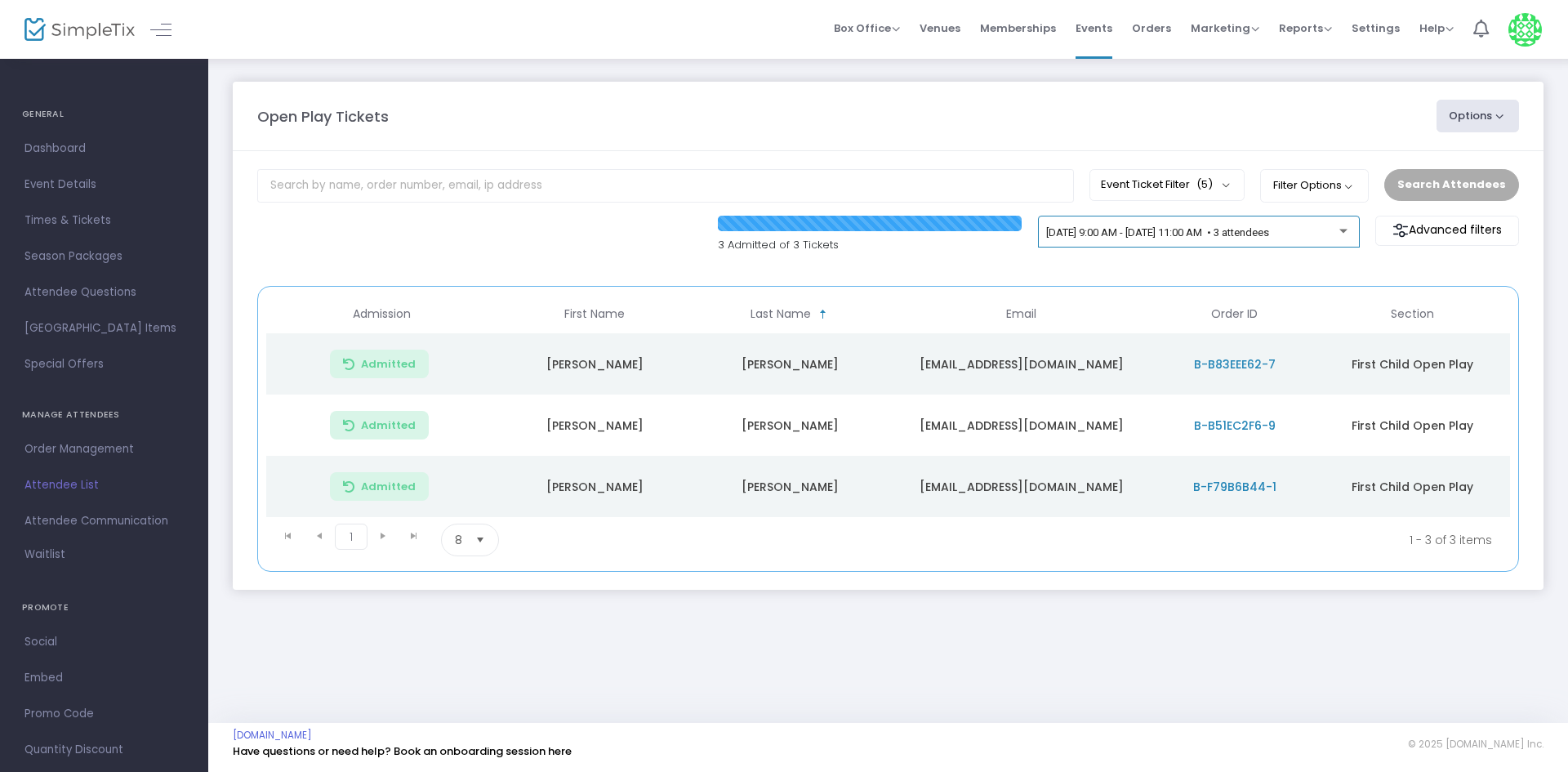
click at [1205, 227] on div "[DATE] 9:00 AM - [DATE] 11:00 AM • 3 attendees" at bounding box center [1198, 235] width 304 height 23
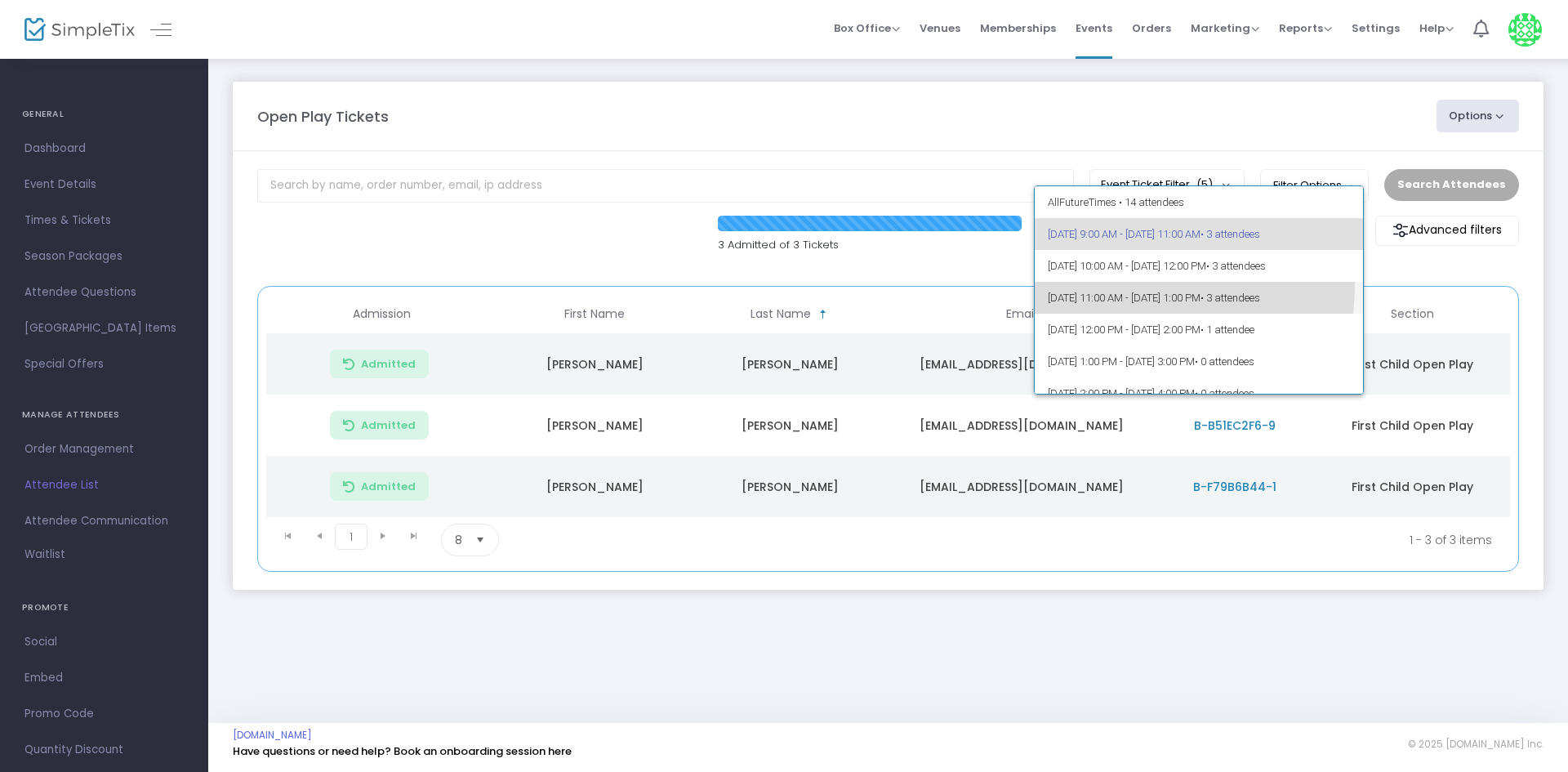
click at [1078, 284] on span "[DATE] 11:00 AM - [DATE] 1:00 PM • 3 attendees" at bounding box center [1198, 298] width 303 height 32
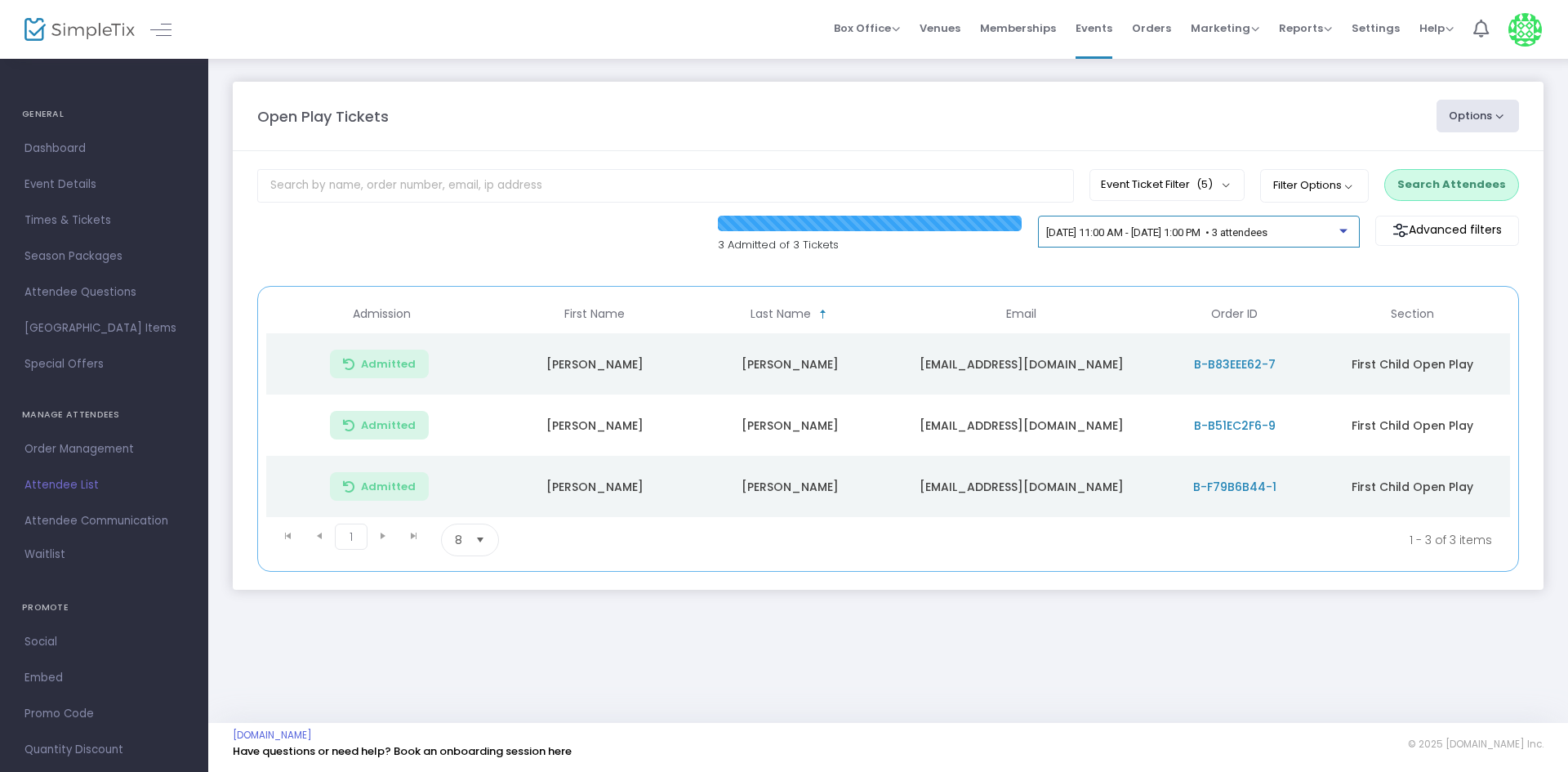
click at [1236, 239] on div "[DATE] 11:00 AM - [DATE] 1:00 PM • 3 attendees" at bounding box center [1198, 235] width 304 height 23
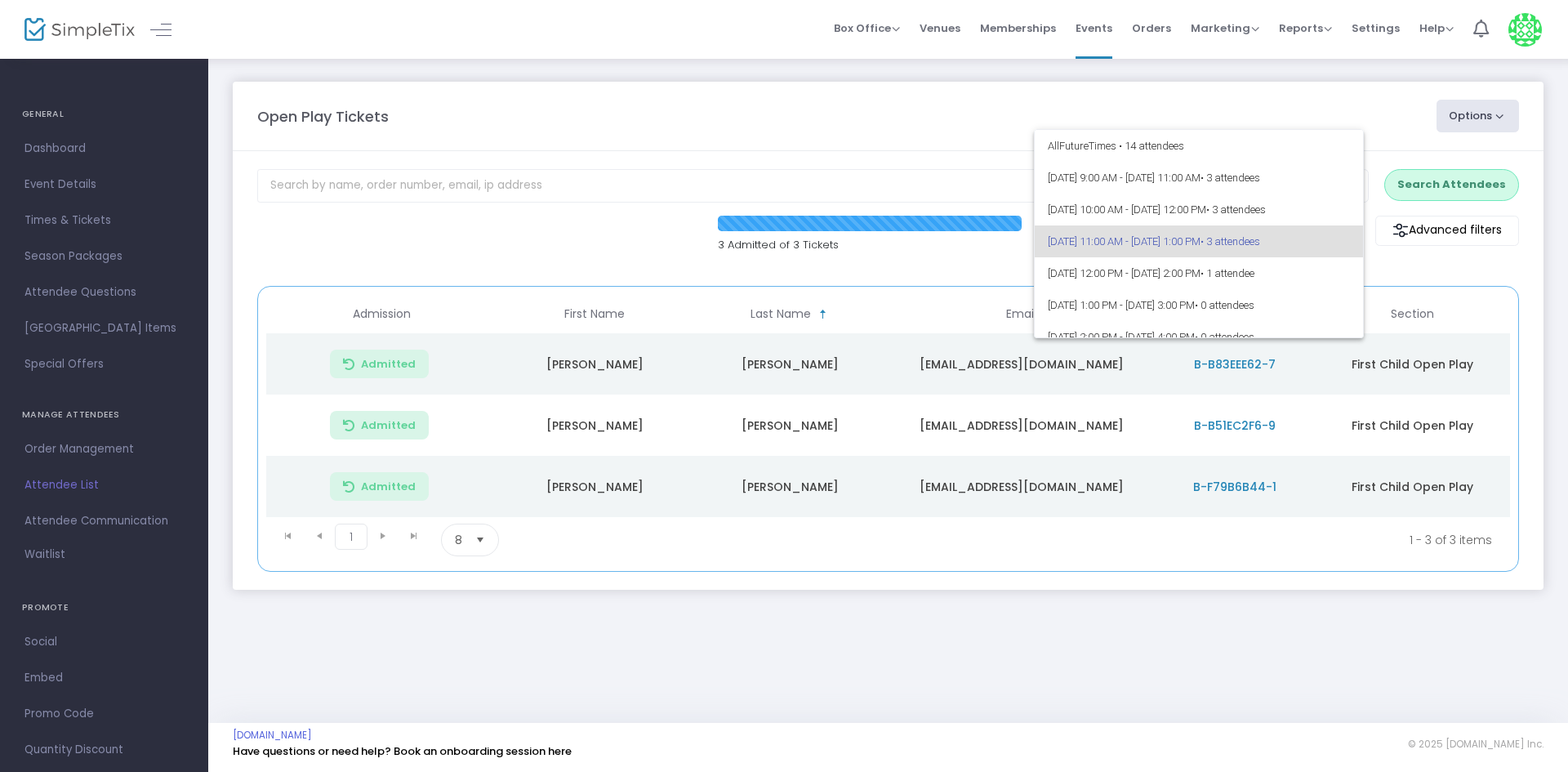
scroll to position [7, 0]
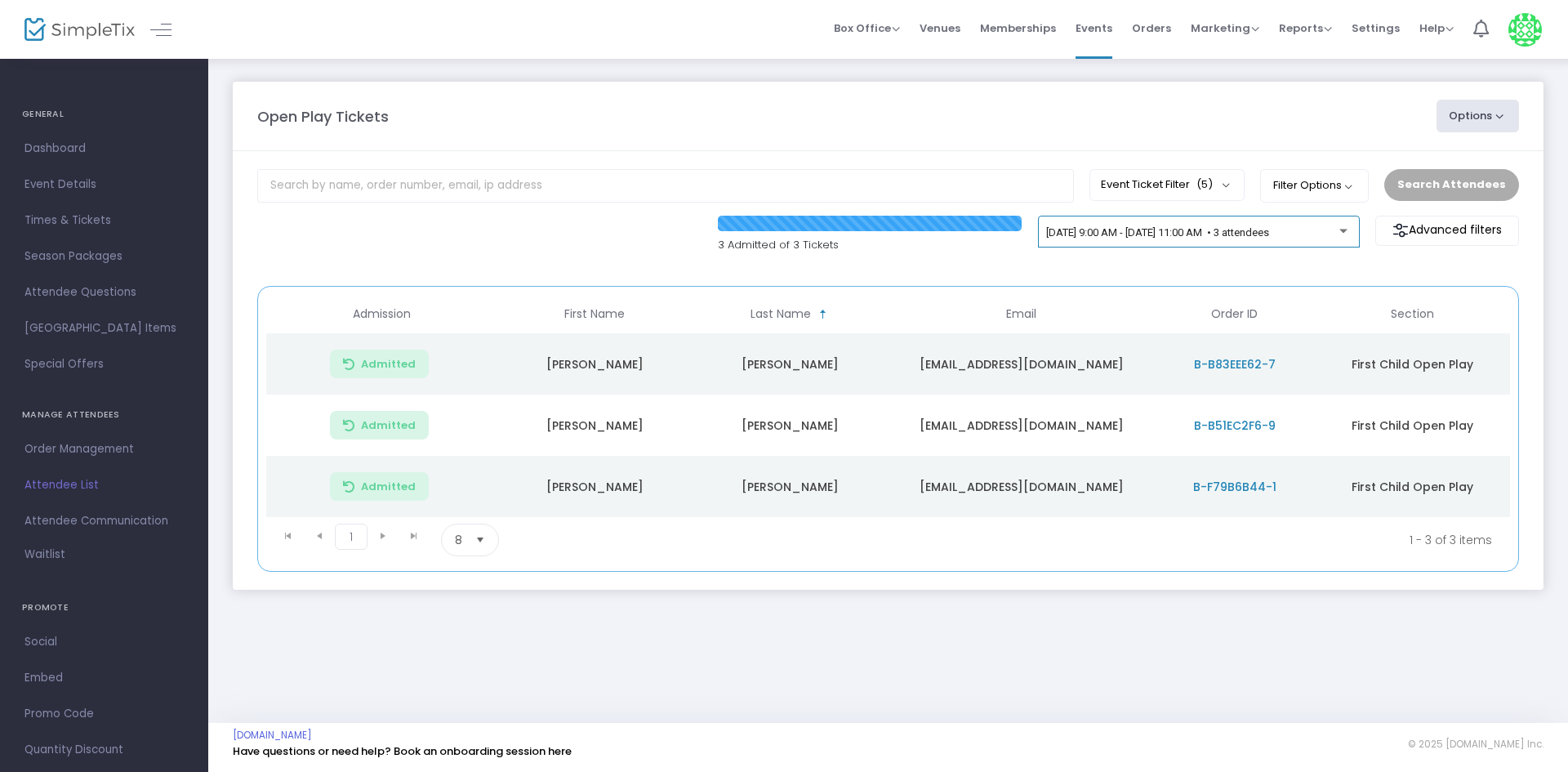
click at [1177, 224] on div "[DATE] 9:00 AM - [DATE] 11:00 AM • 3 attendees" at bounding box center [1198, 235] width 304 height 23
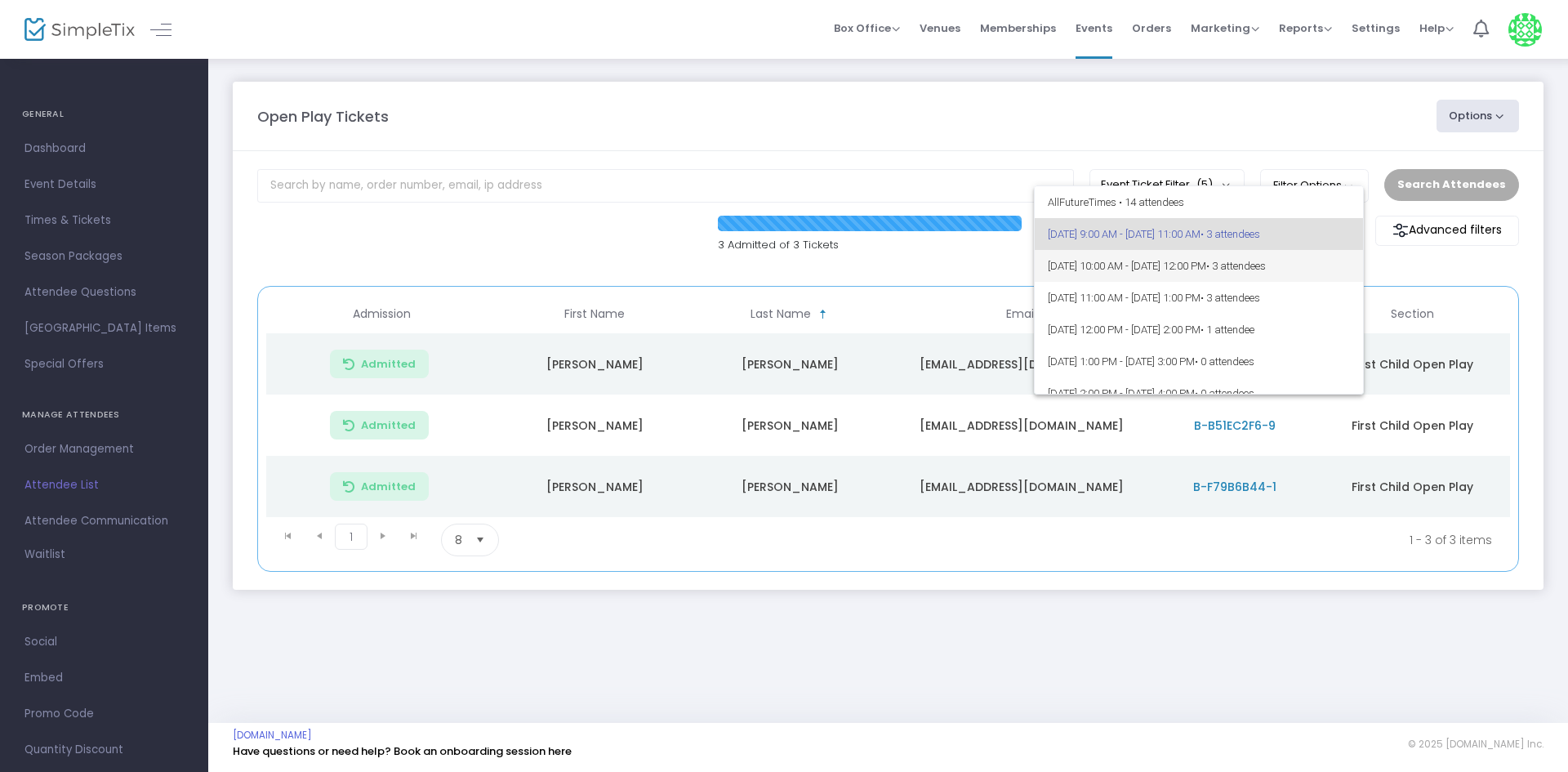
click at [1105, 267] on span "[DATE] 10:00 AM - [DATE] 12:00 PM • 3 attendees" at bounding box center [1198, 265] width 303 height 32
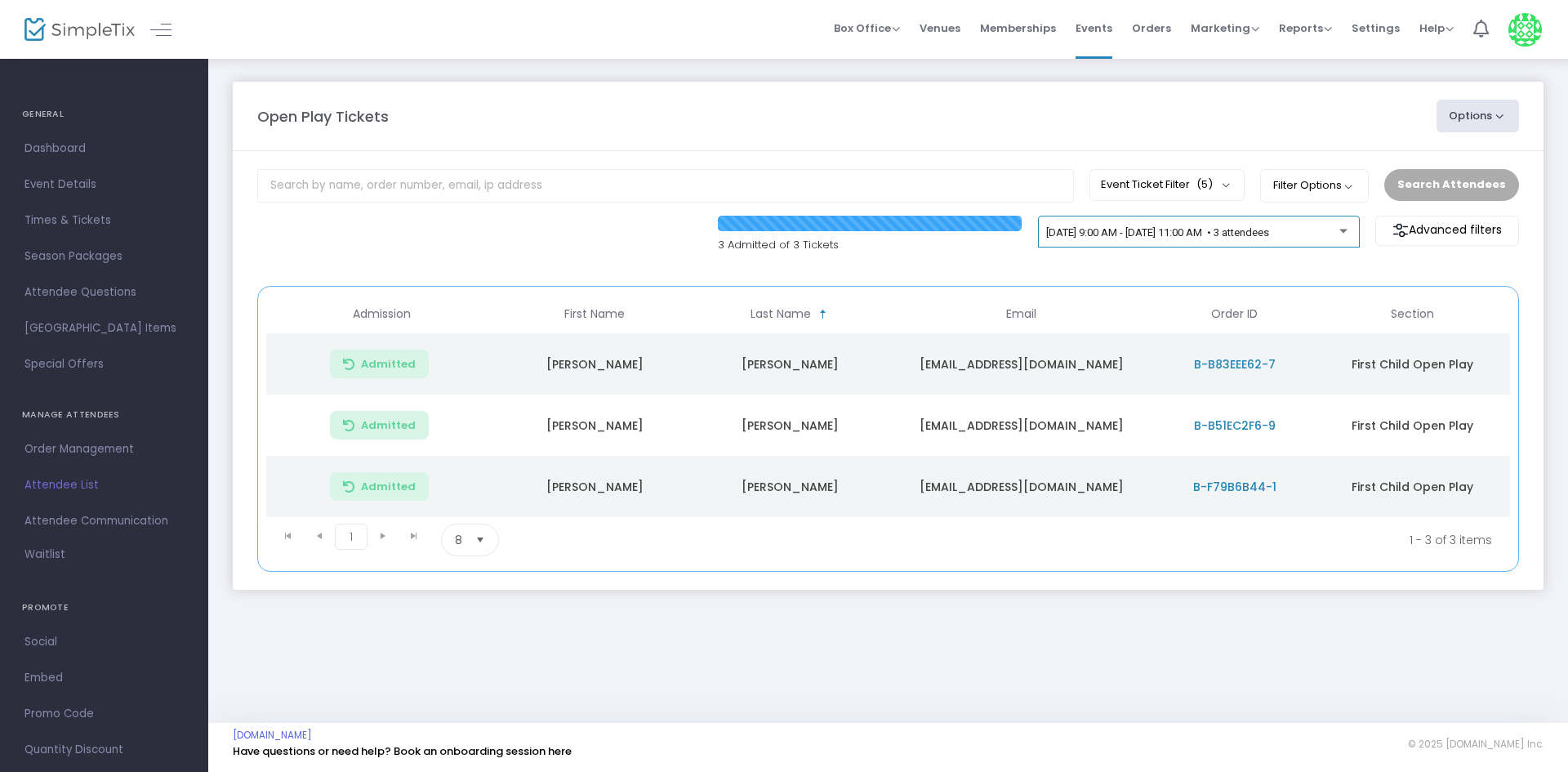
click at [1196, 223] on div "[DATE] 9:00 AM - [DATE] 11:00 AM • 3 attendees" at bounding box center [1199, 232] width 322 height 33
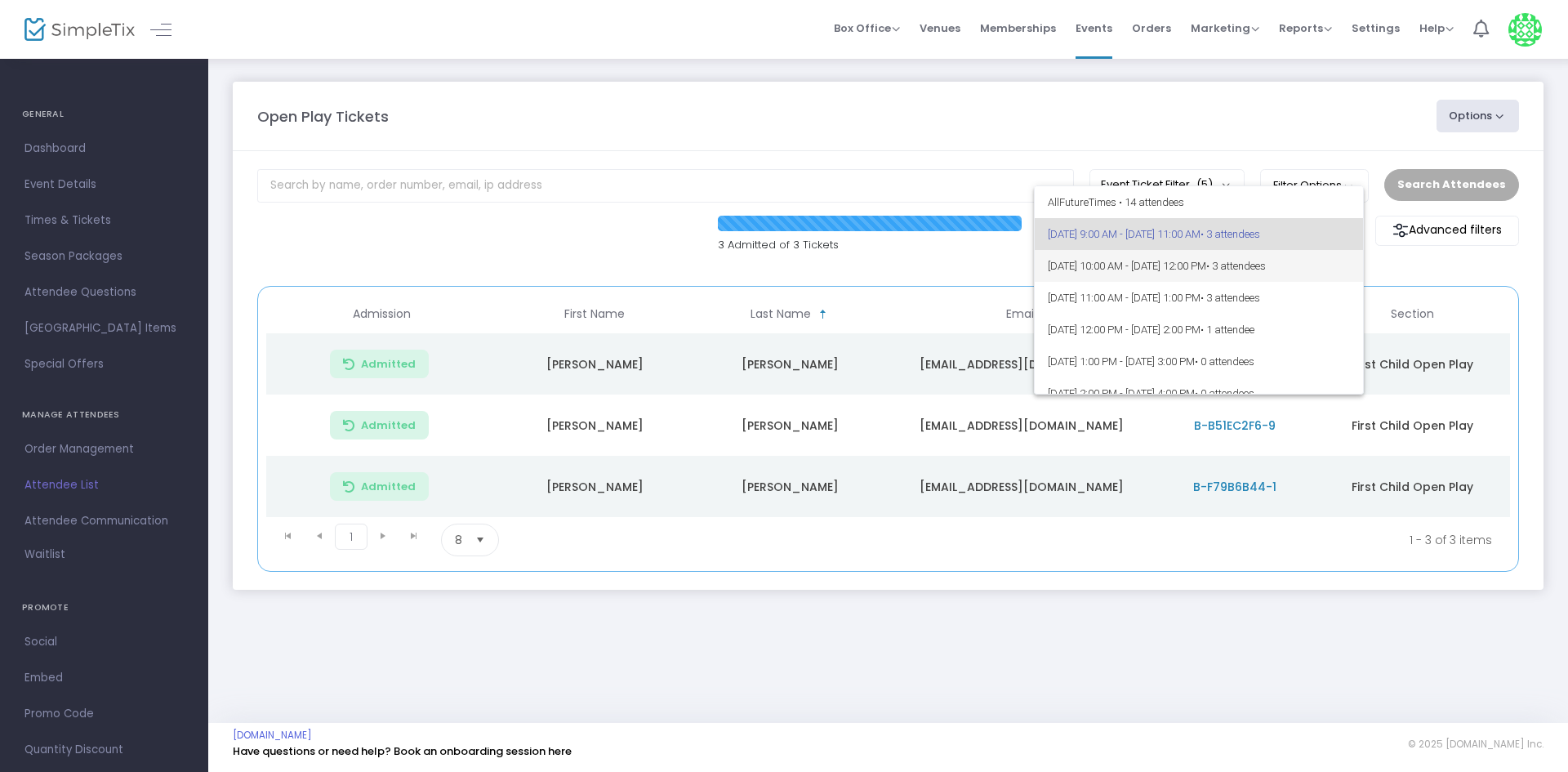
click at [1165, 264] on span "[DATE] 10:00 AM - [DATE] 12:00 PM • 3 attendees" at bounding box center [1198, 265] width 303 height 32
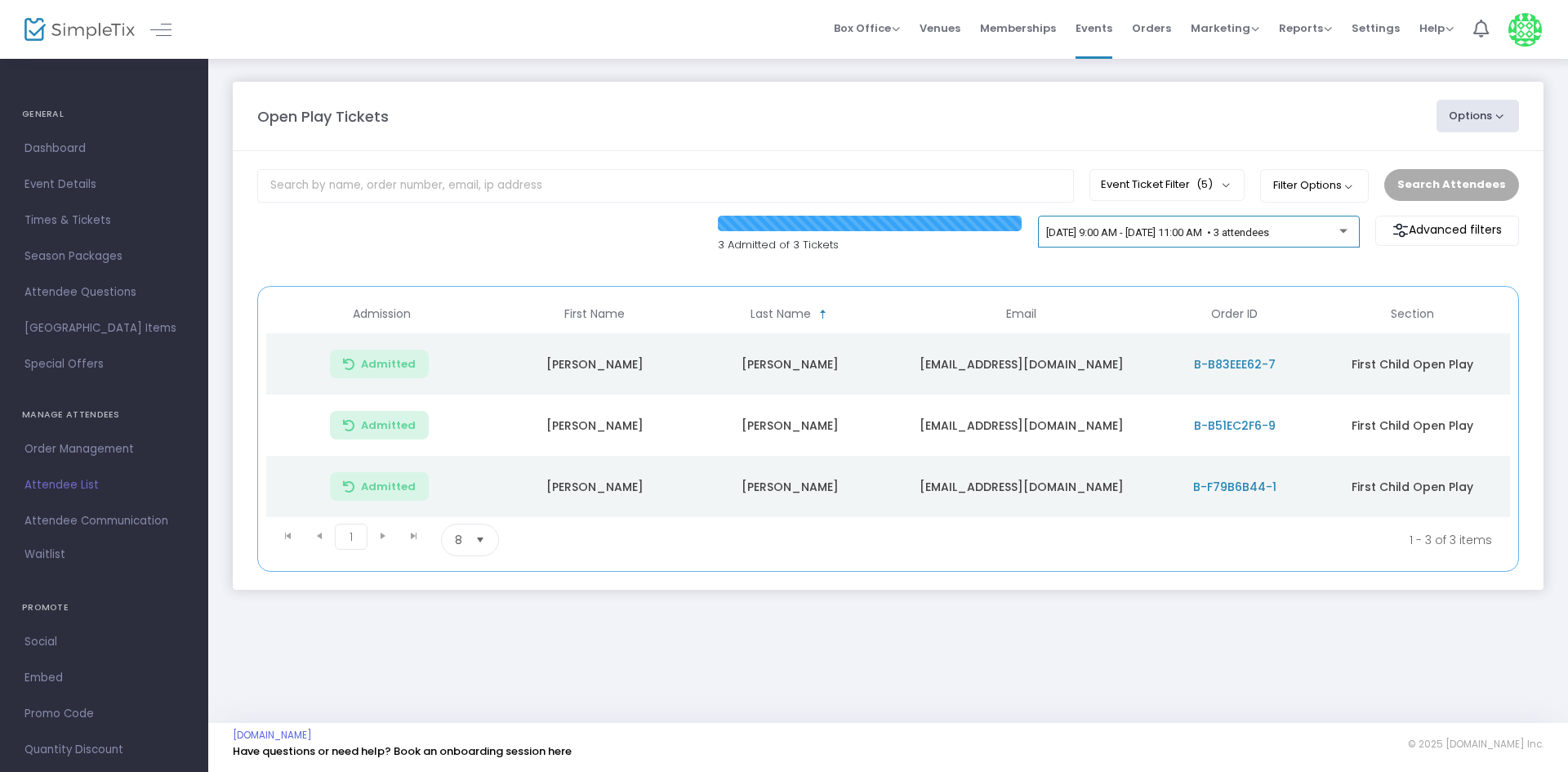
click at [1246, 222] on div "[DATE] 9:00 AM - [DATE] 11:00 AM • 3 attendees" at bounding box center [1199, 232] width 322 height 33
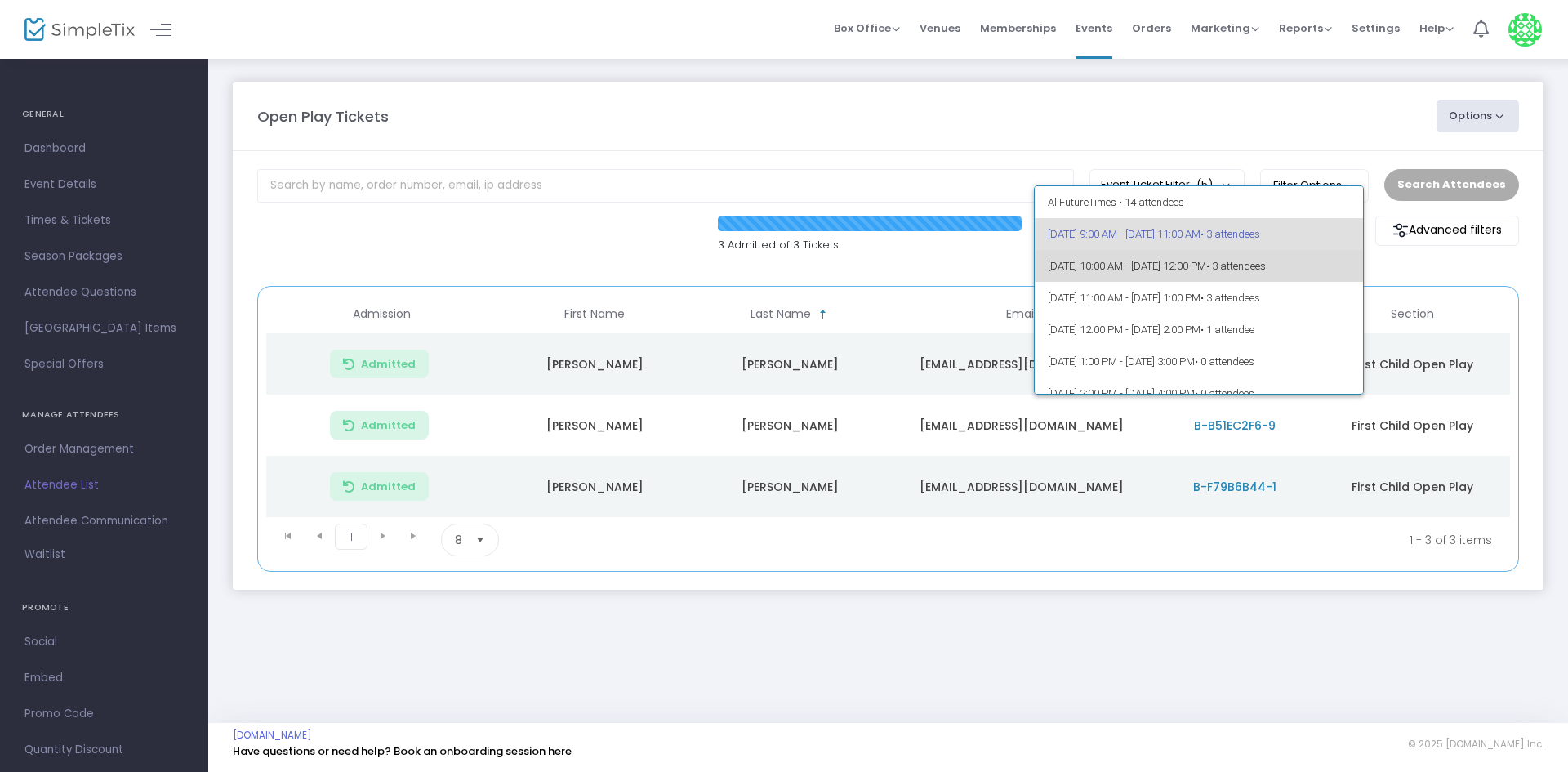
click at [1206, 265] on span "[DATE] 10:00 AM - [DATE] 12:00 PM • 3 attendees" at bounding box center [1198, 265] width 303 height 32
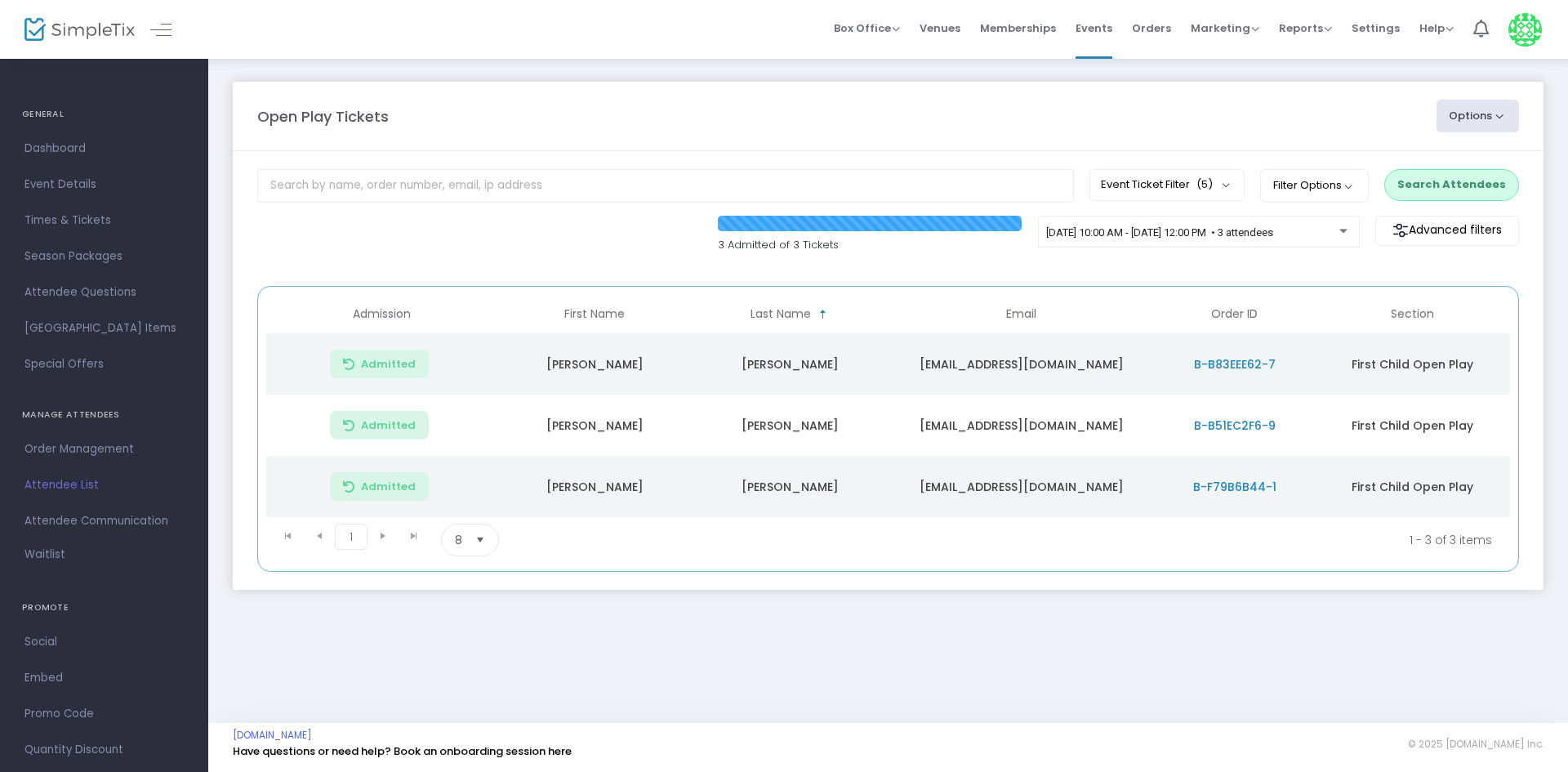
click at [1467, 196] on button "Search Attendees" at bounding box center [1452, 184] width 135 height 31
click at [1164, 236] on span "[DATE] 10:00 AM - [DATE] 12:00 PM • 3 attendees" at bounding box center [1160, 232] width 227 height 12
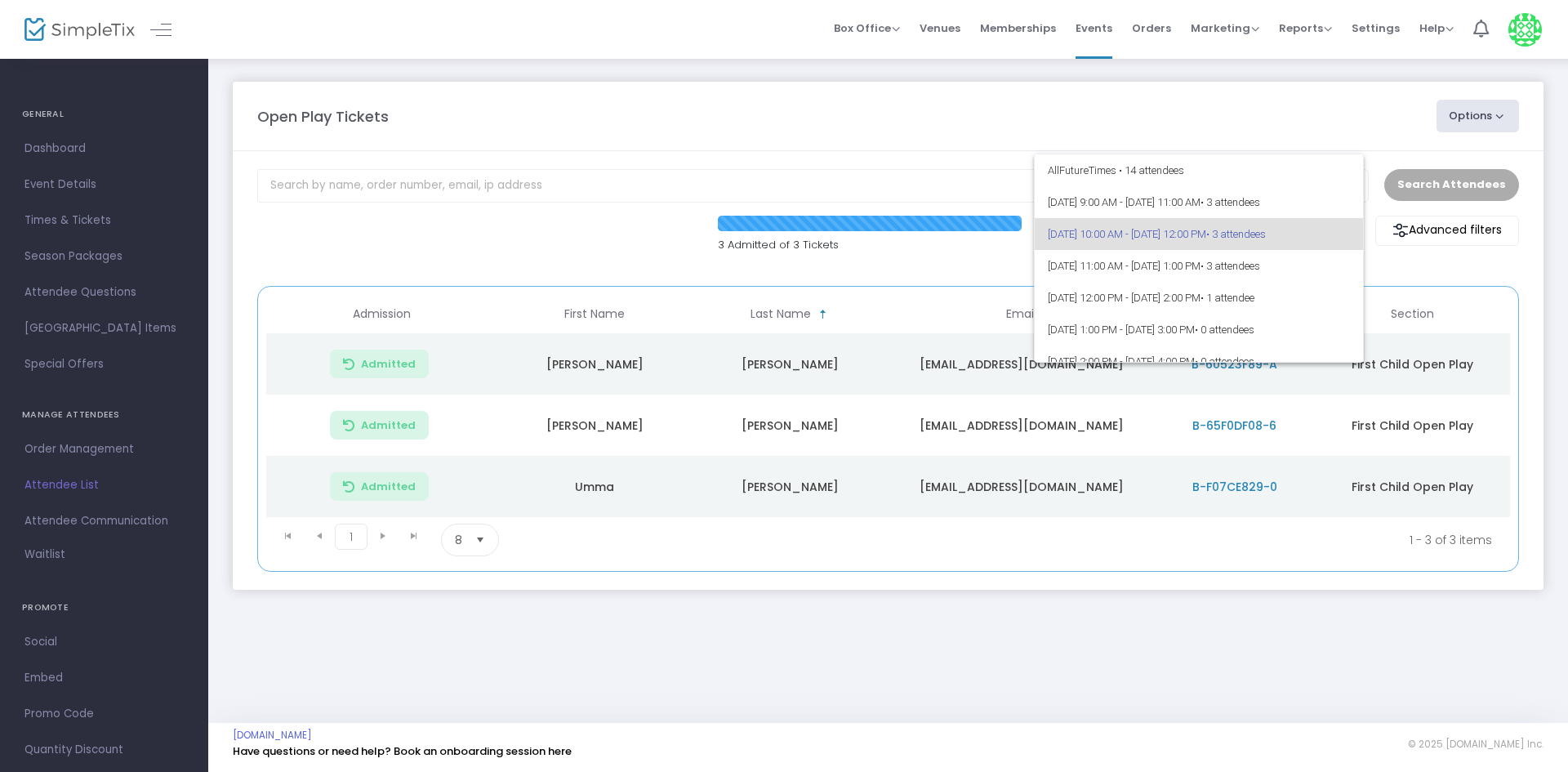
click at [1226, 138] on div at bounding box center [784, 386] width 1568 height 772
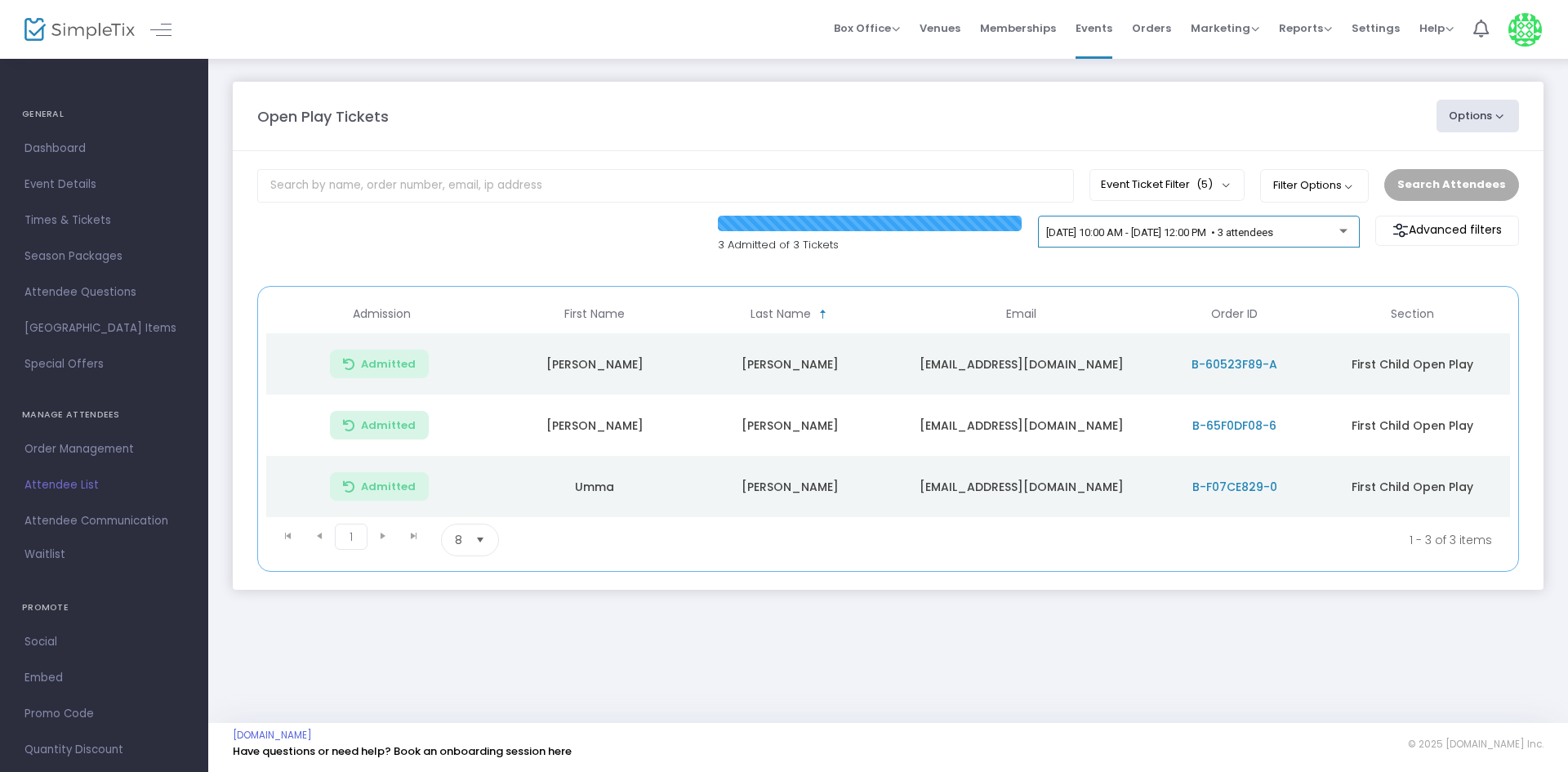
click at [1172, 219] on div "[DATE] 10:00 AM - [DATE] 12:00 PM • 3 attendees" at bounding box center [1199, 232] width 322 height 33
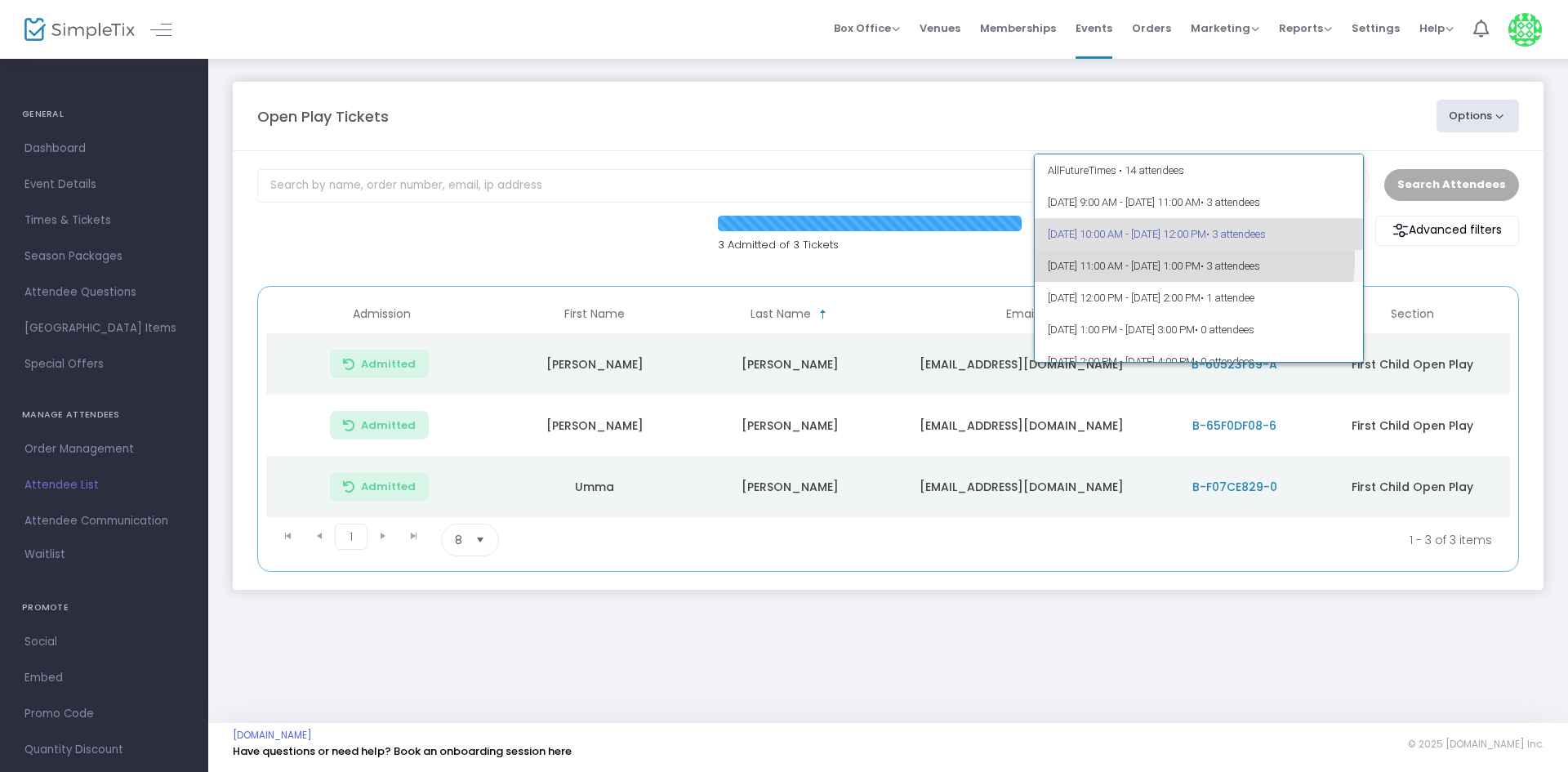
click at [1152, 258] on span "[DATE] 11:00 AM - [DATE] 1:00 PM • 3 attendees" at bounding box center [1198, 265] width 303 height 32
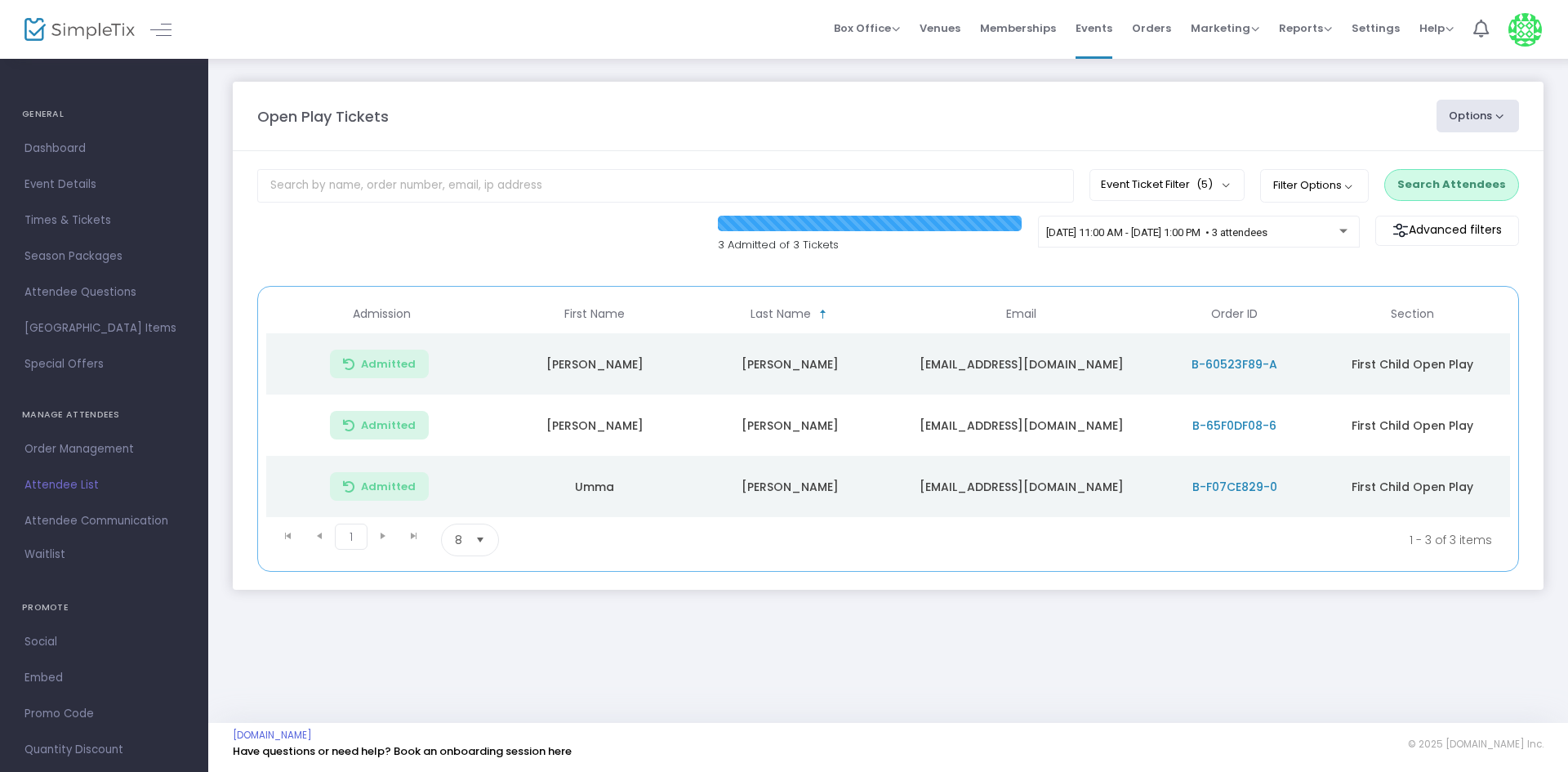
click at [1435, 181] on button "Search Attendees" at bounding box center [1452, 184] width 135 height 31
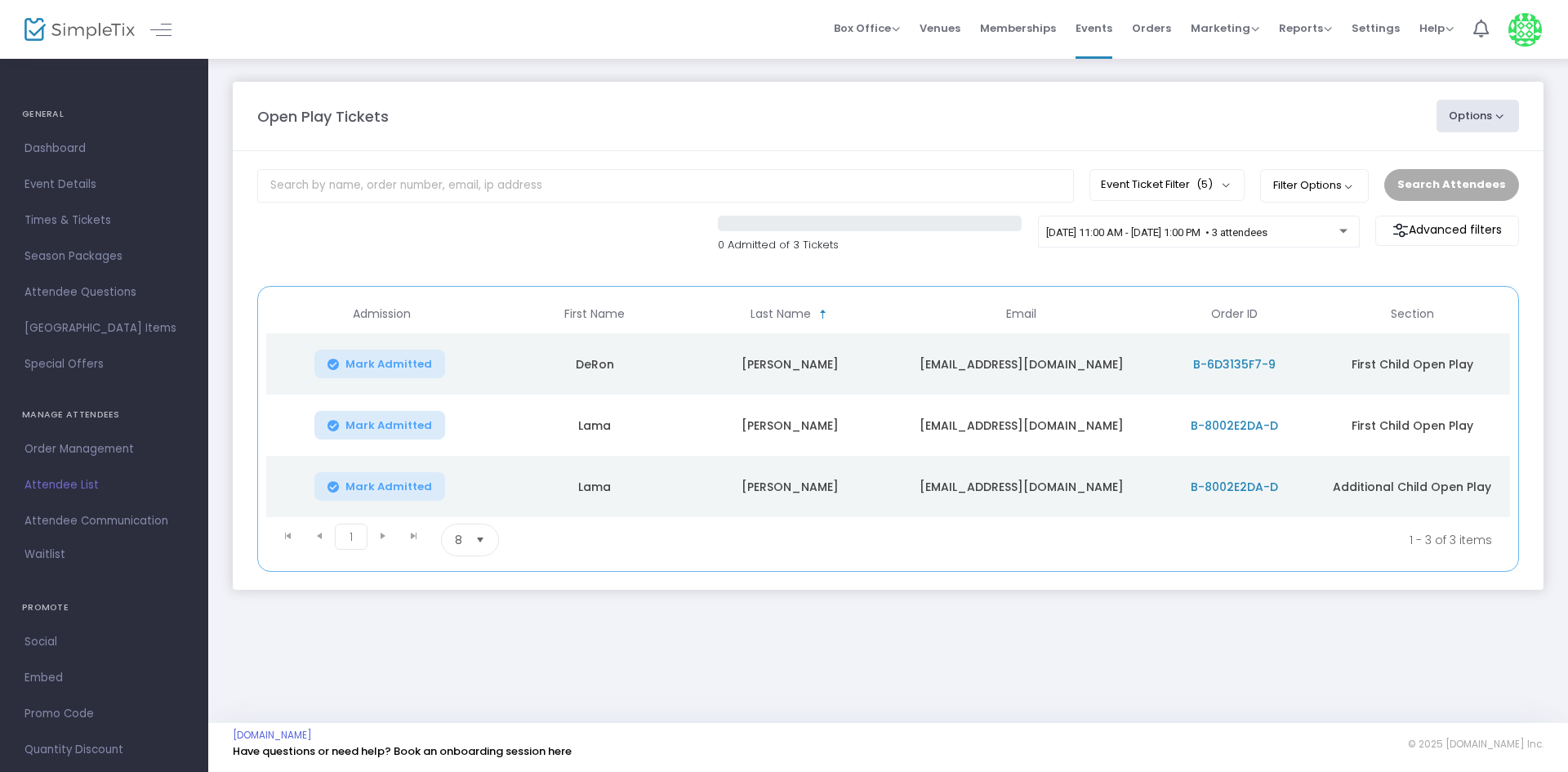
click at [385, 420] on span "Mark Admitted" at bounding box center [388, 426] width 87 height 13
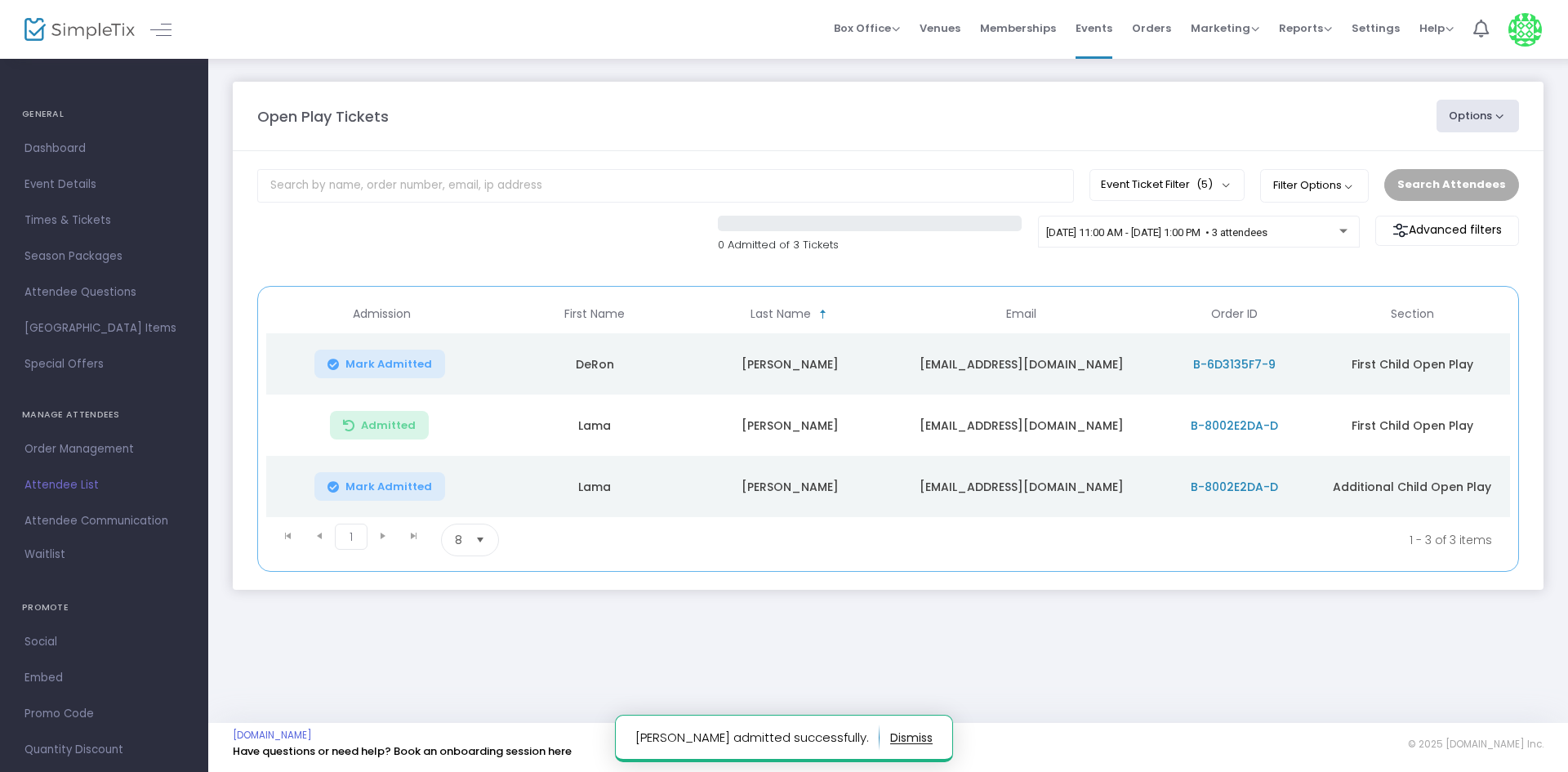
click at [370, 478] on button "Mark Admitted" at bounding box center [380, 486] width 130 height 29
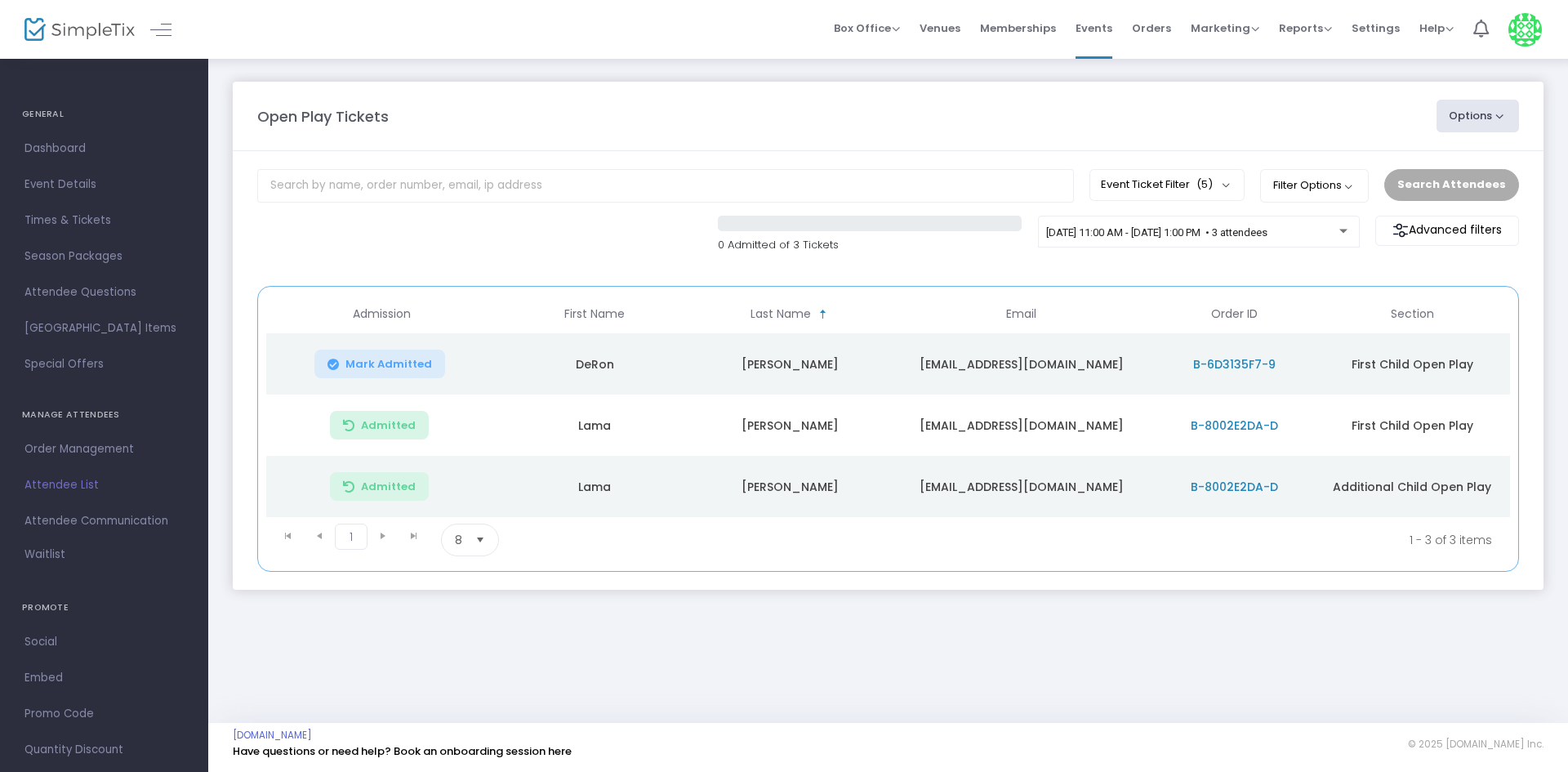
drag, startPoint x: 597, startPoint y: 476, endPoint x: 595, endPoint y: 487, distance: 11.2
click at [596, 481] on td "Lama" at bounding box center [595, 486] width 196 height 61
click at [595, 487] on td "Lama" at bounding box center [595, 486] width 196 height 61
click at [595, 485] on td "Lama" at bounding box center [595, 486] width 196 height 61
copy td "Lama"
